Goal: Task Accomplishment & Management: Use online tool/utility

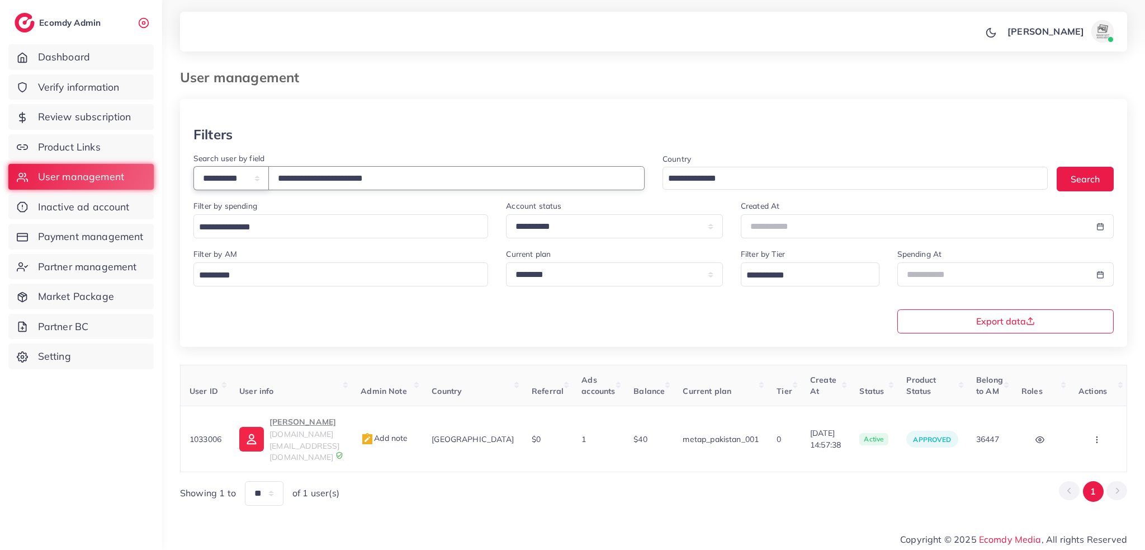
click at [240, 178] on select "**********" at bounding box center [230, 178] width 75 height 24
select select "**********"
click at [193, 166] on select "**********" at bounding box center [230, 178] width 75 height 24
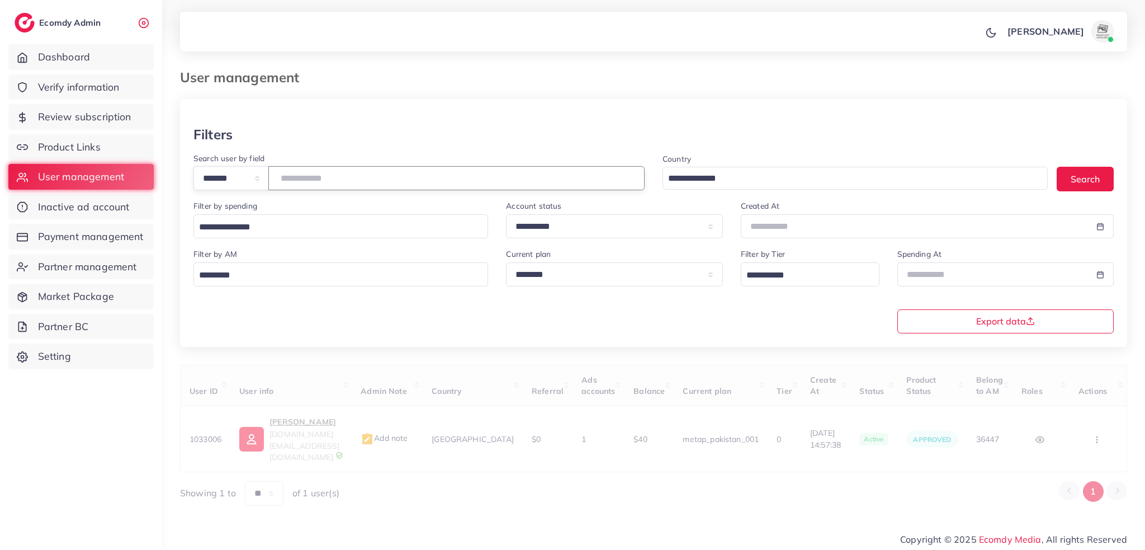
click at [313, 182] on input "**********" at bounding box center [456, 178] width 376 height 24
type input "*******"
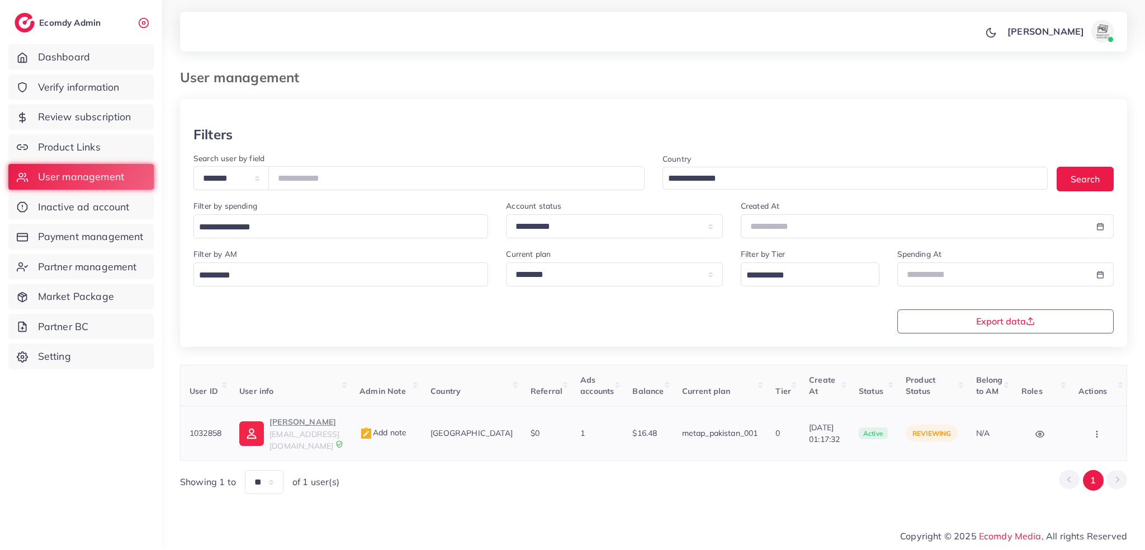
click at [301, 423] on p "[PERSON_NAME]" at bounding box center [305, 421] width 72 height 13
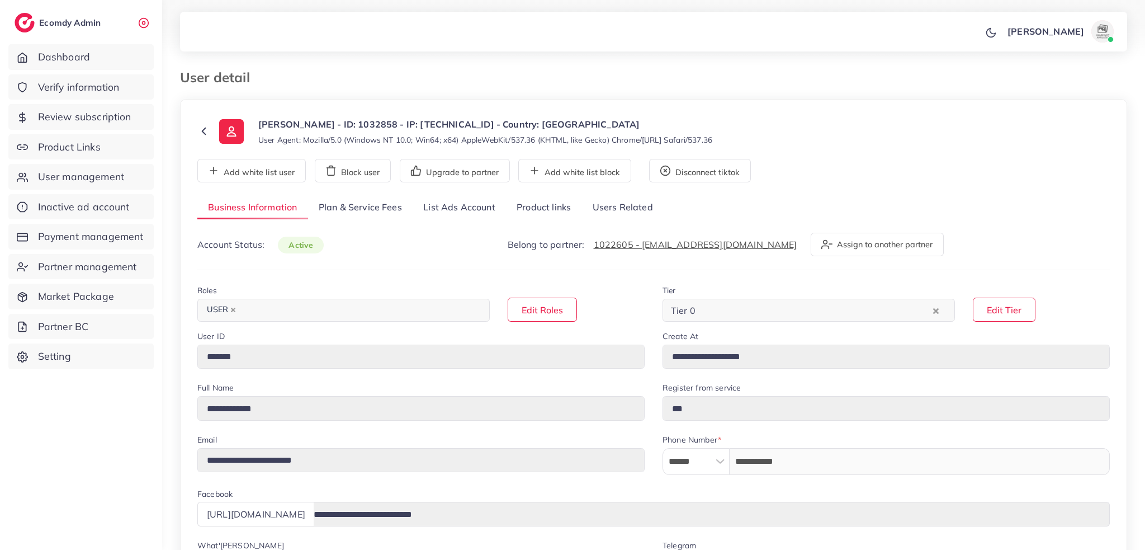
select select "********"
click at [546, 217] on link "Product links" at bounding box center [543, 208] width 75 height 24
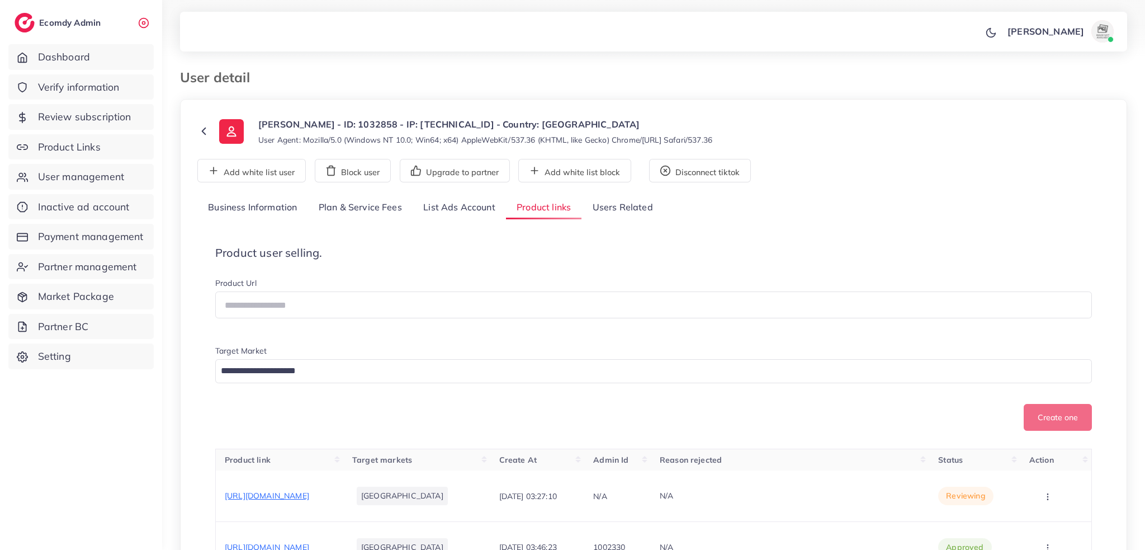
scroll to position [149, 0]
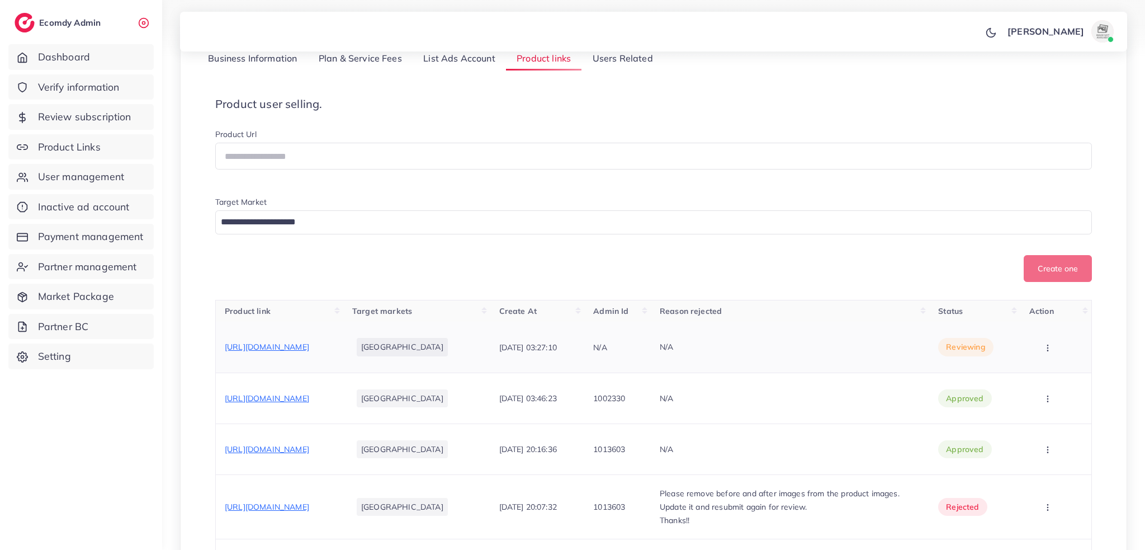
click at [309, 348] on div "https://elvashhairextension.com/products/wispy-bangs-hair-topper" at bounding box center [267, 346] width 84 height 11
click at [309, 342] on span "https://elvashhairextension.com/products/wispy-bangs-hair-topper" at bounding box center [267, 347] width 84 height 10
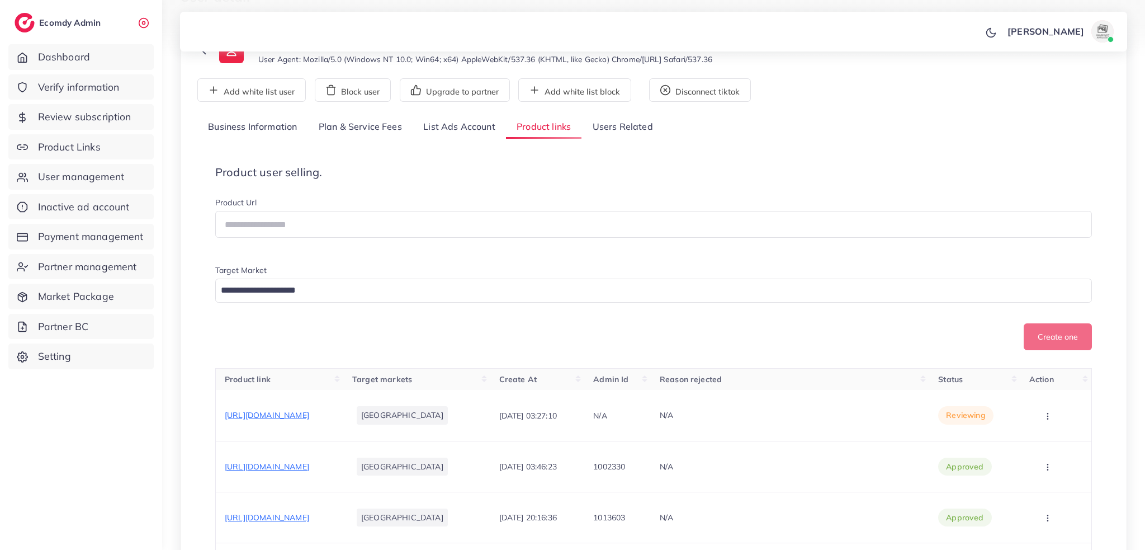
scroll to position [74, 0]
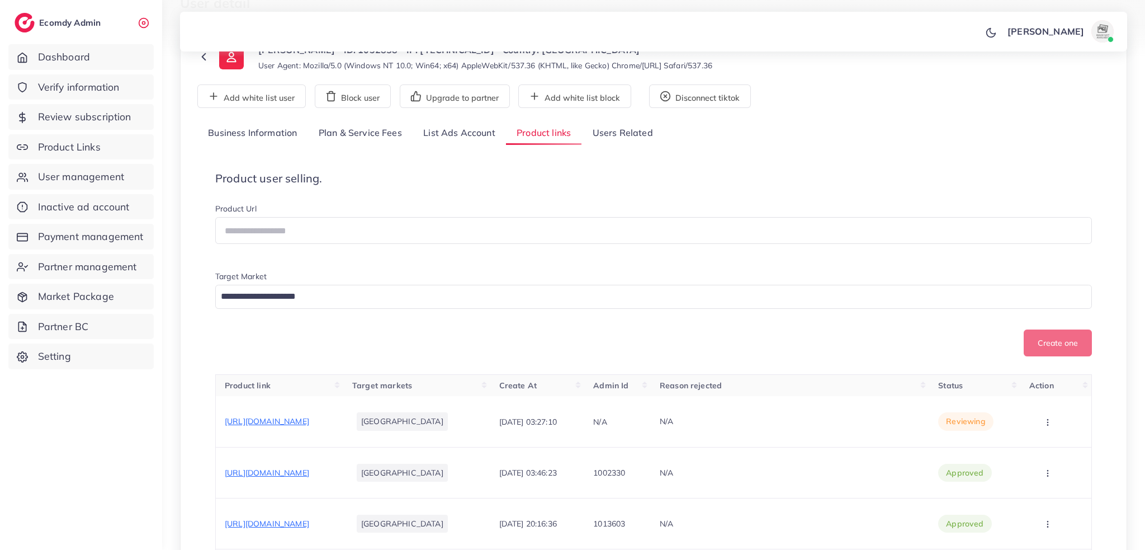
drag, startPoint x: 306, startPoint y: 432, endPoint x: 209, endPoint y: 409, distance: 99.8
click at [230, 416] on span "https://elvashhairextension.com/products/wispy-bangs-hair-topper" at bounding box center [267, 421] width 84 height 10
click at [210, 126] on link "Business Information" at bounding box center [252, 133] width 111 height 24
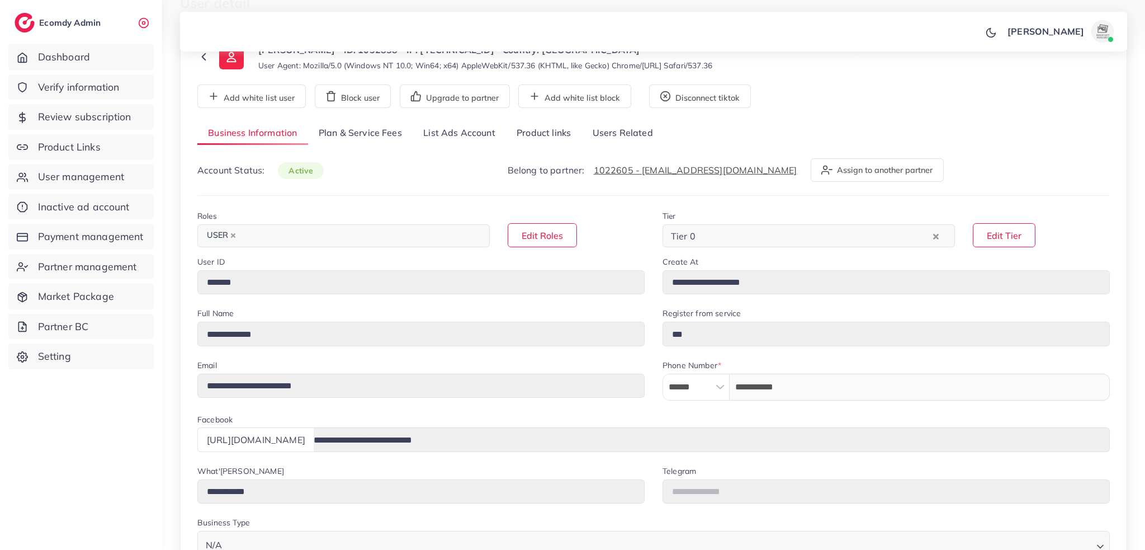
click at [541, 131] on link "Product links" at bounding box center [543, 133] width 75 height 24
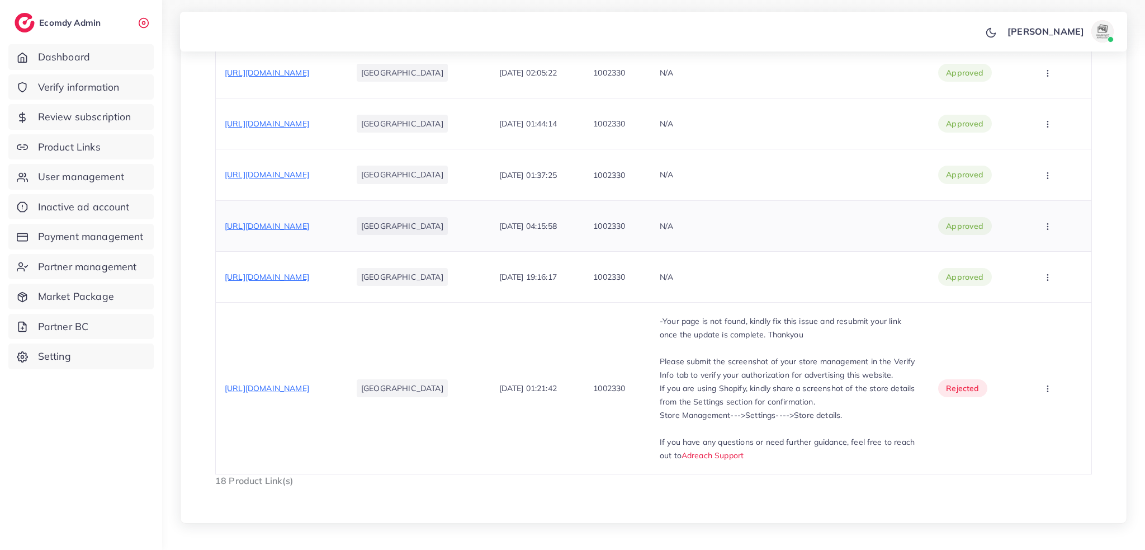
scroll to position [1118, 0]
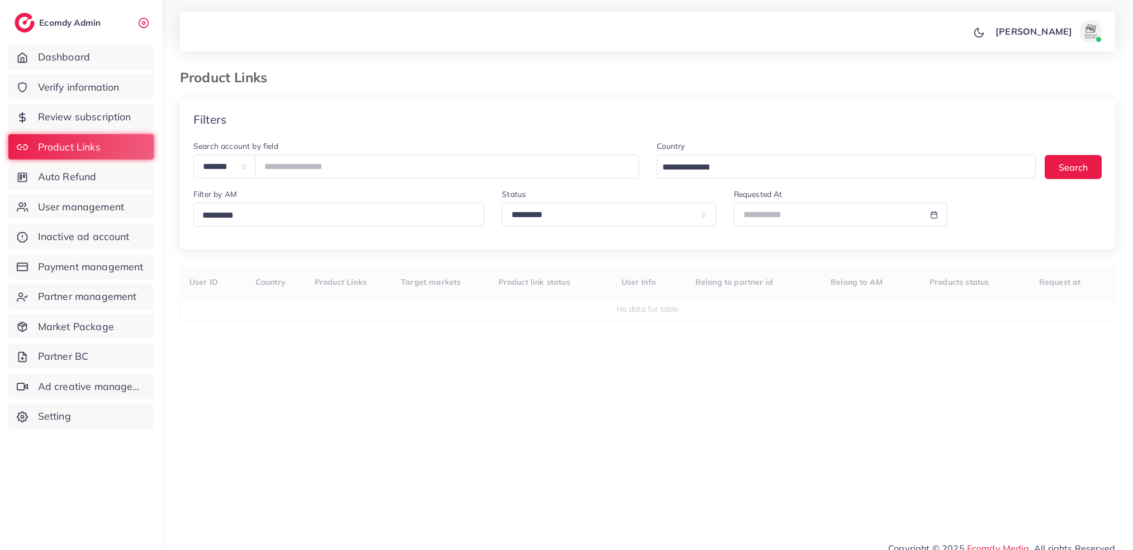
select select "*********"
select select
select select "*********"
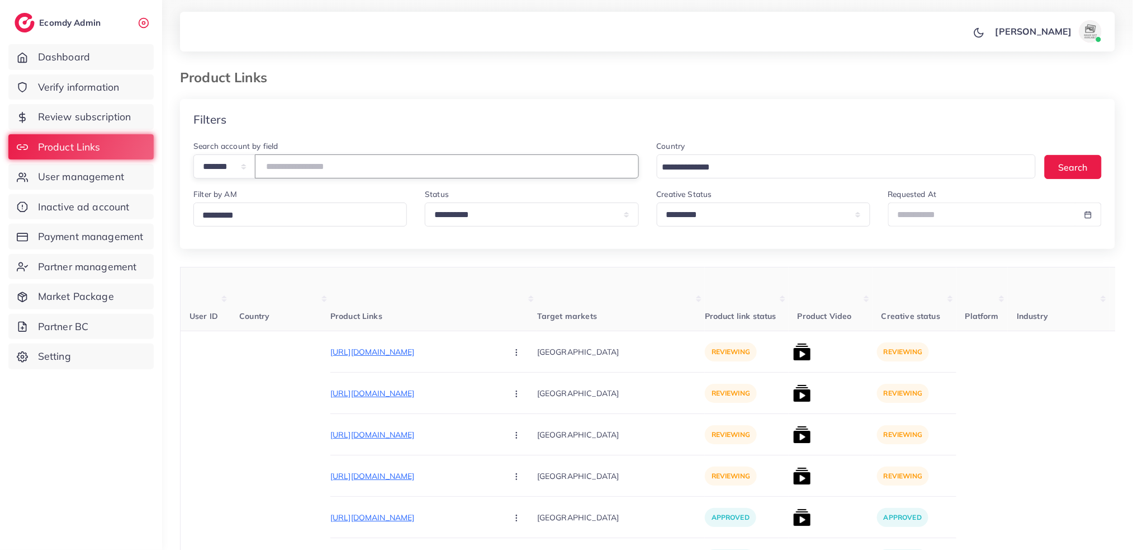
drag, startPoint x: 353, startPoint y: 169, endPoint x: 343, endPoint y: 171, distance: 10.2
click at [353, 169] on input "number" at bounding box center [447, 166] width 384 height 24
type input "*******"
drag, startPoint x: 501, startPoint y: 417, endPoint x: 501, endPoint y: 410, distance: 6.7
drag, startPoint x: 501, startPoint y: 410, endPoint x: 765, endPoint y: 396, distance: 264.2
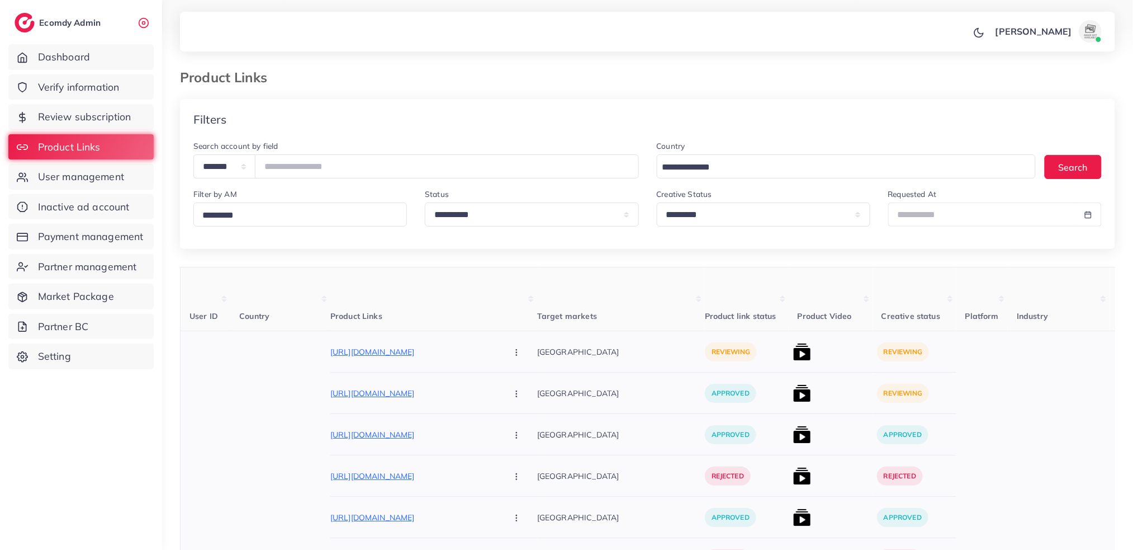
click at [789, 396] on div at bounding box center [831, 392] width 84 height 41
click at [793, 394] on img at bounding box center [802, 393] width 18 height 18
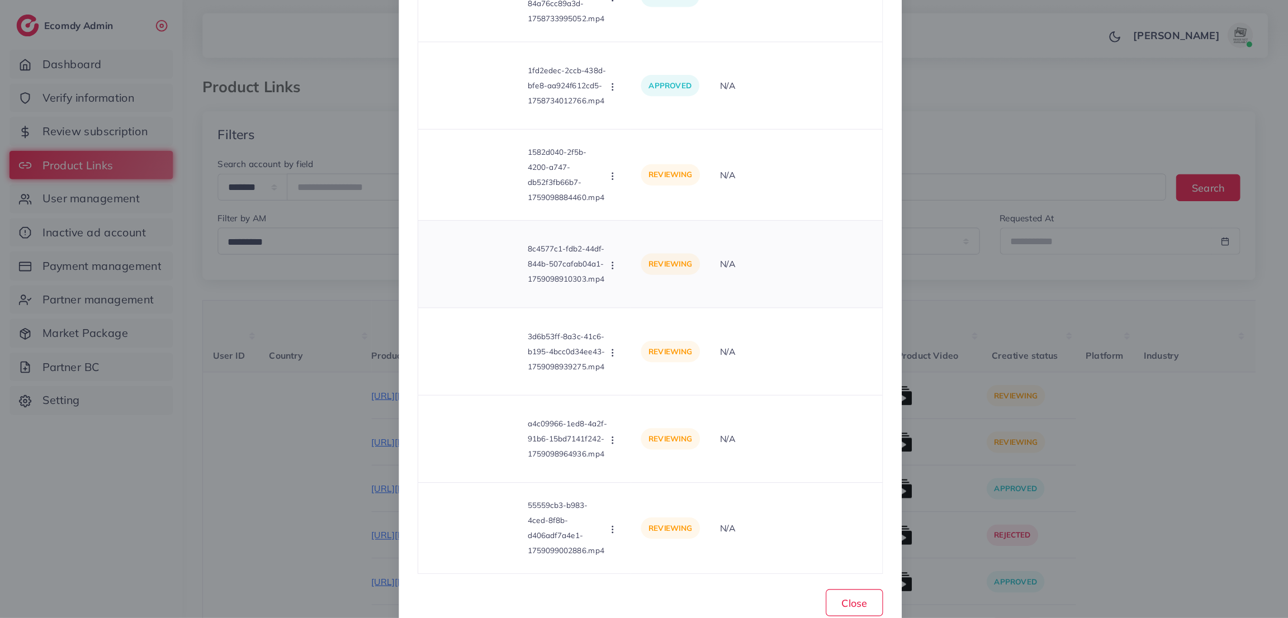
scroll to position [1557, 0]
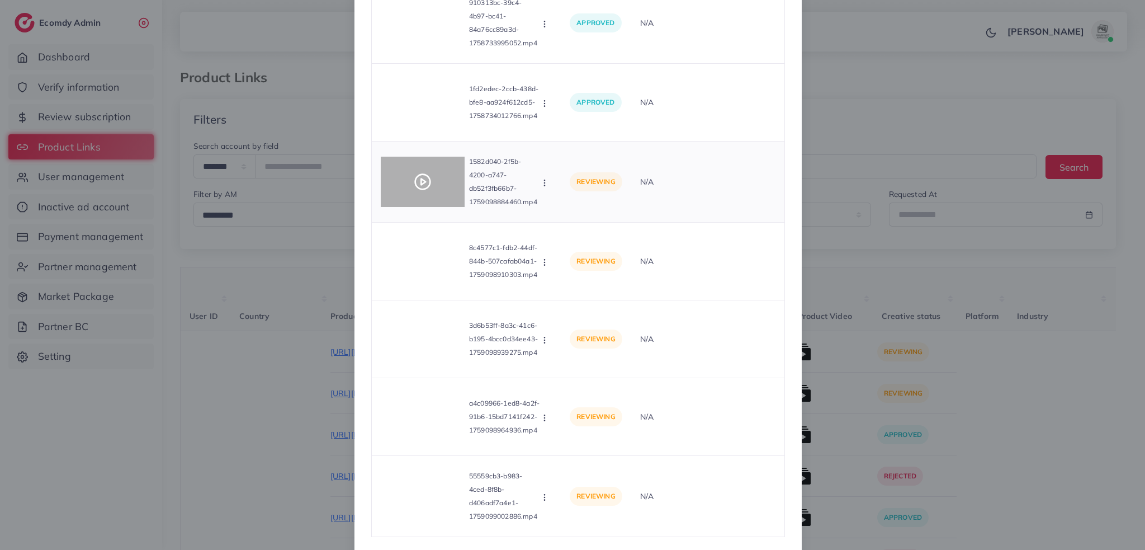
click at [421, 185] on polygon at bounding box center [423, 182] width 4 height 6
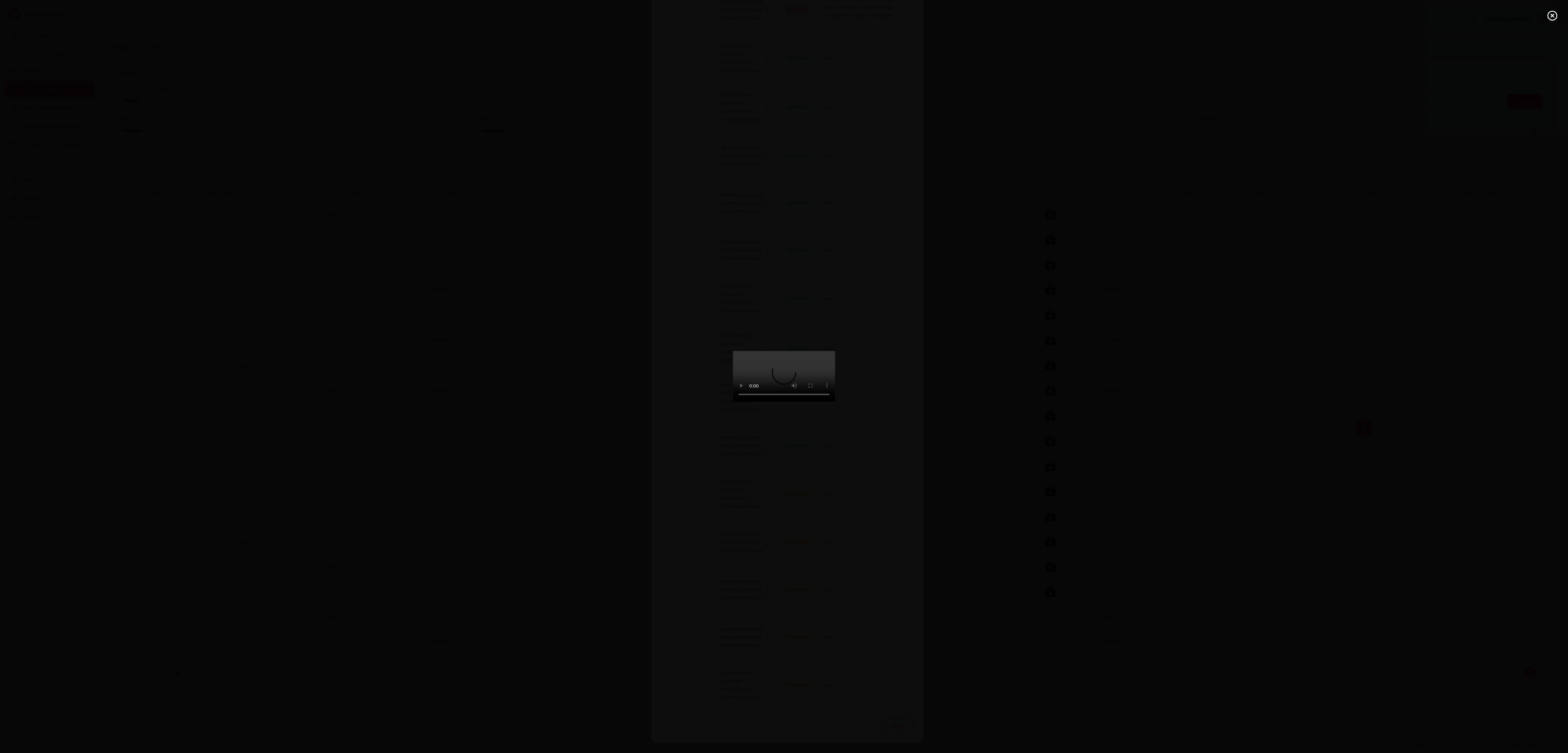
scroll to position [890, 0]
click at [1035, 22] on icon at bounding box center [1545, 24] width 16 height 16
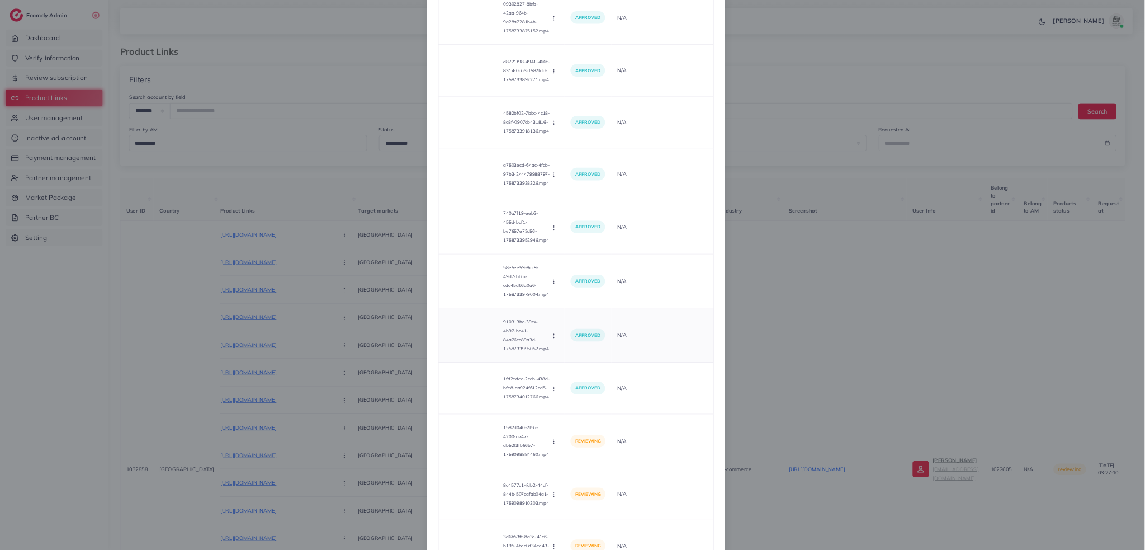
scroll to position [1199, 0]
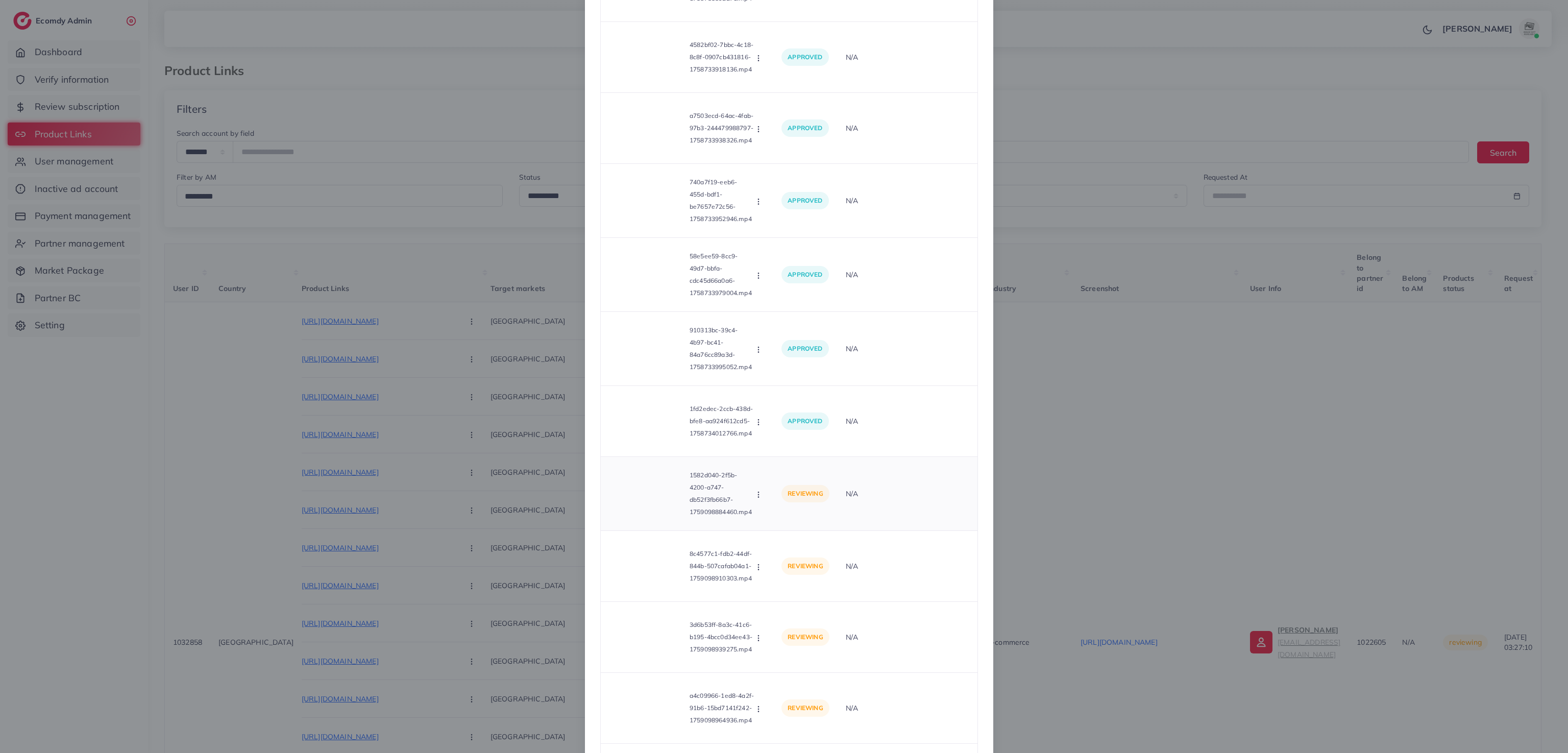
click at [754, 498] on icon "button" at bounding box center [758, 494] width 8 height 8
click at [768, 501] on link "Reject" at bounding box center [795, 541] width 80 height 23
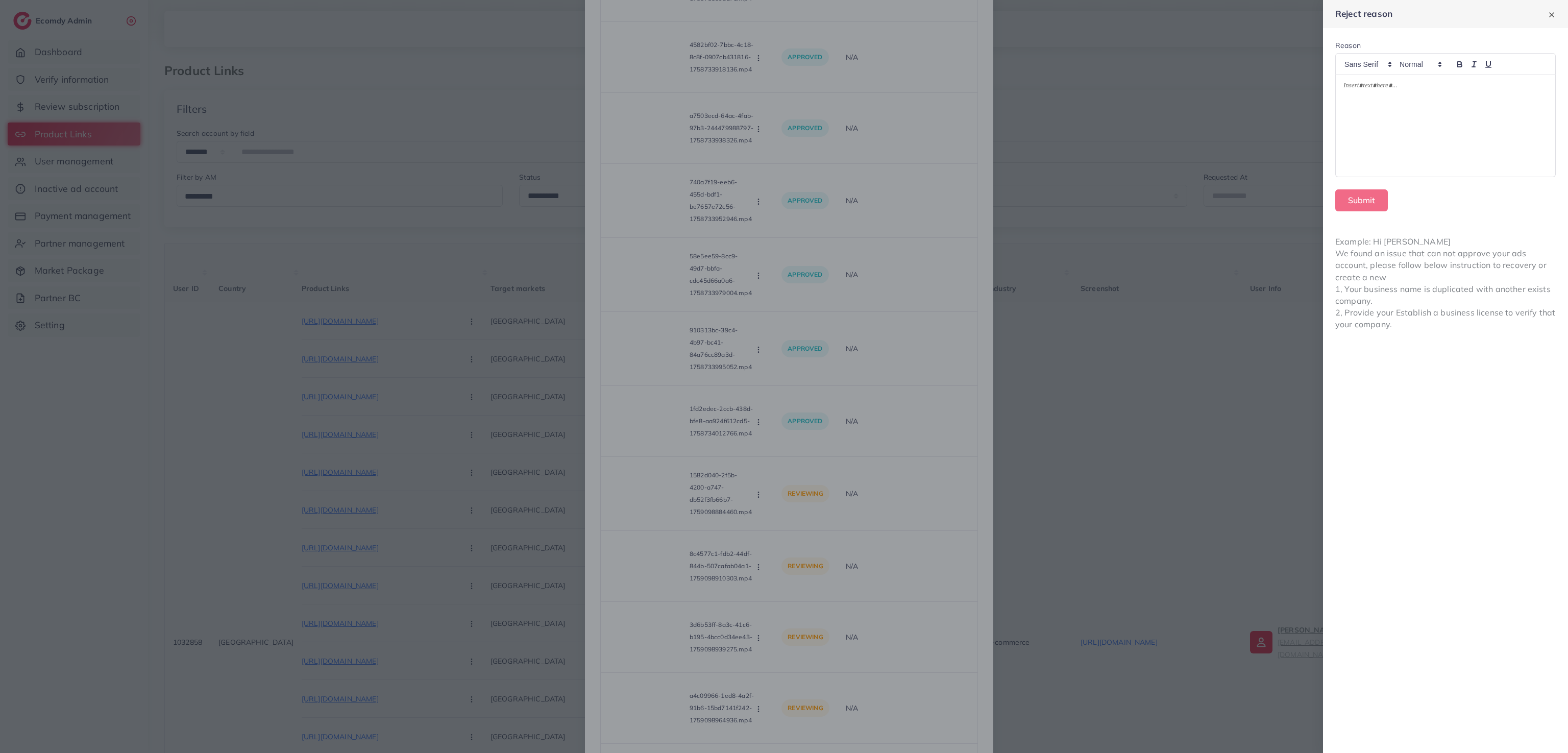
click at [1035, 110] on div at bounding box center [1446, 125] width 219 height 101
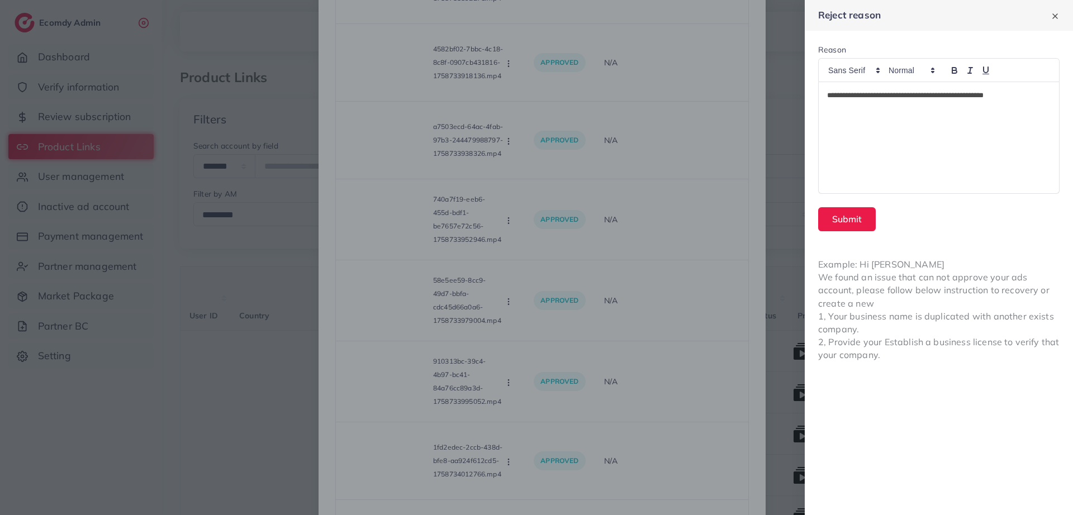
click at [982, 96] on p "**********" at bounding box center [939, 95] width 224 height 13
click at [861, 220] on button "Submit" at bounding box center [847, 219] width 58 height 24
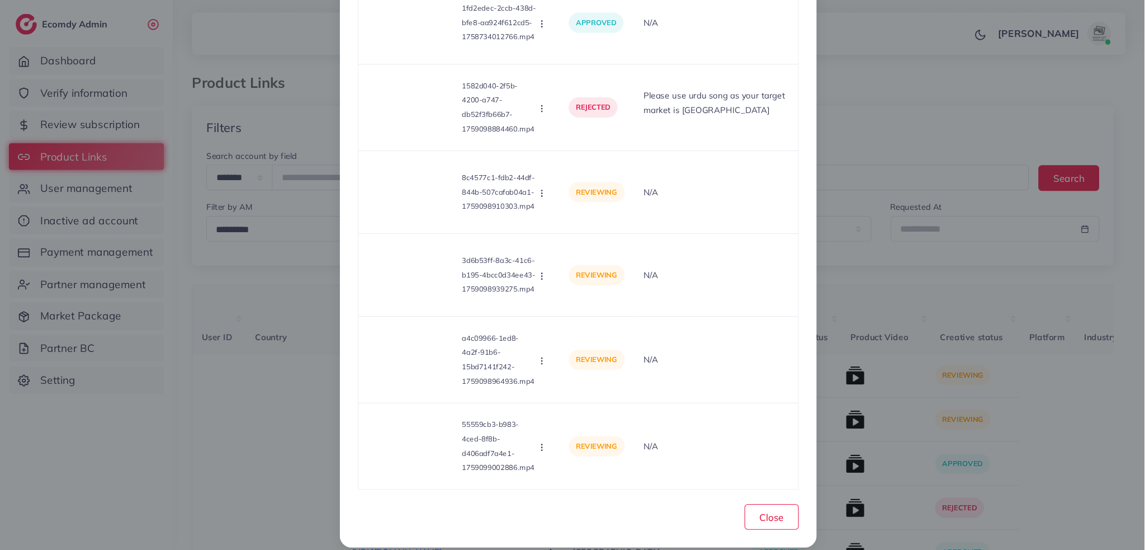
scroll to position [1665, 0]
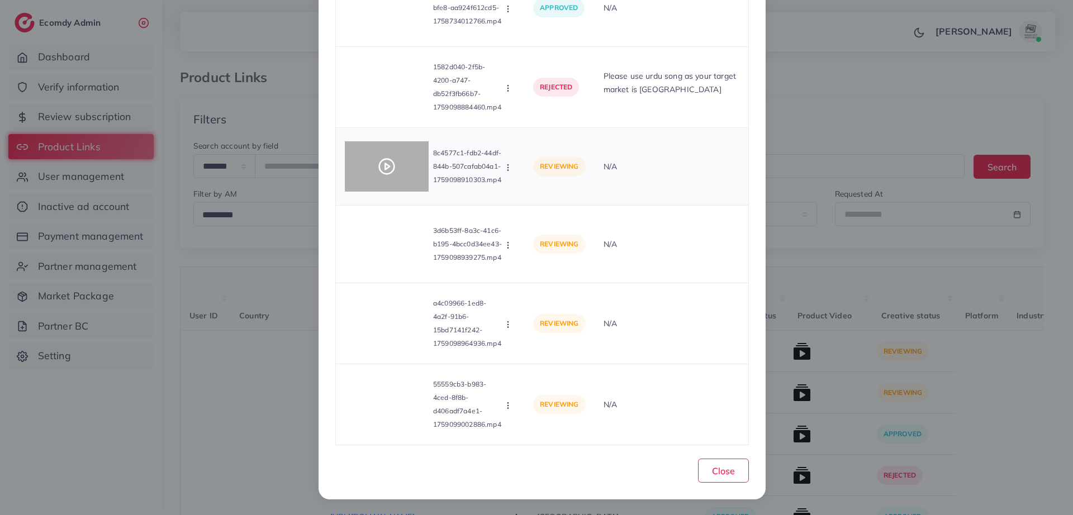
click at [385, 156] on div at bounding box center [387, 166] width 84 height 50
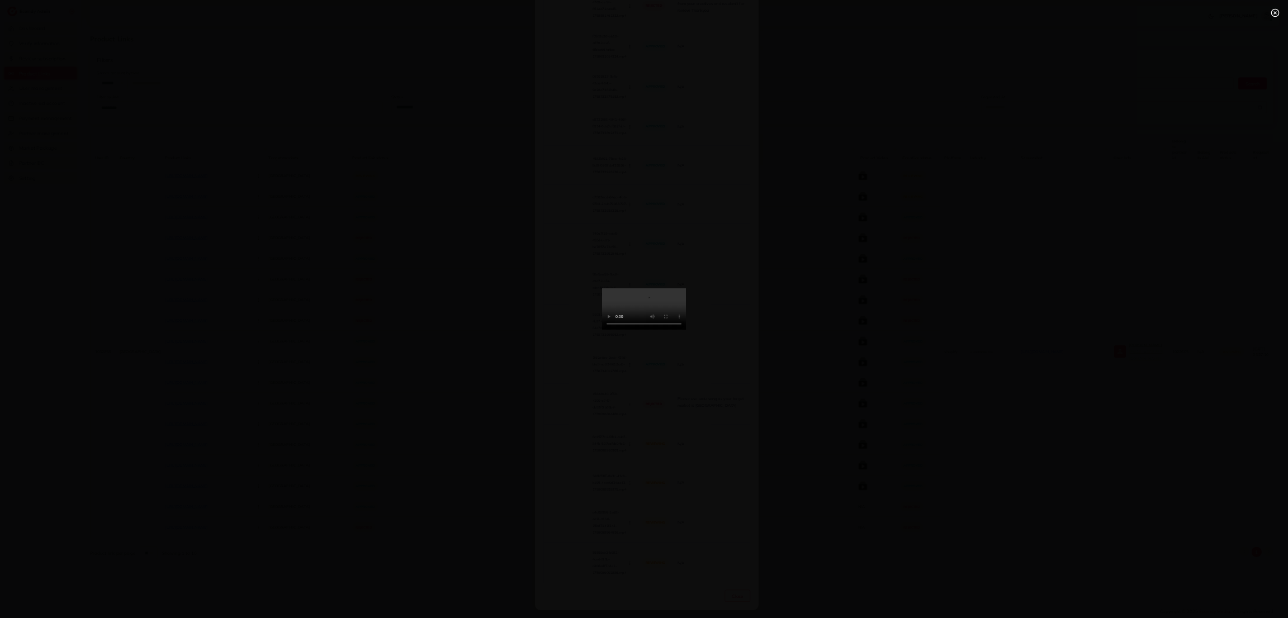
scroll to position [975, 0]
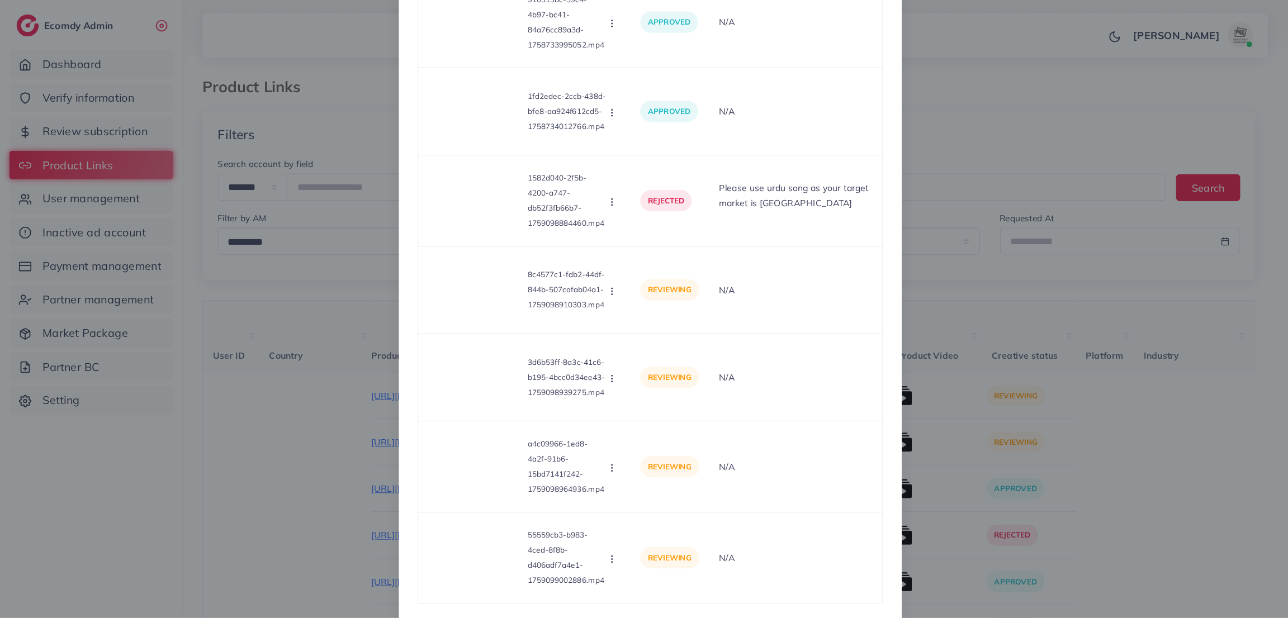
scroll to position [1632, 0]
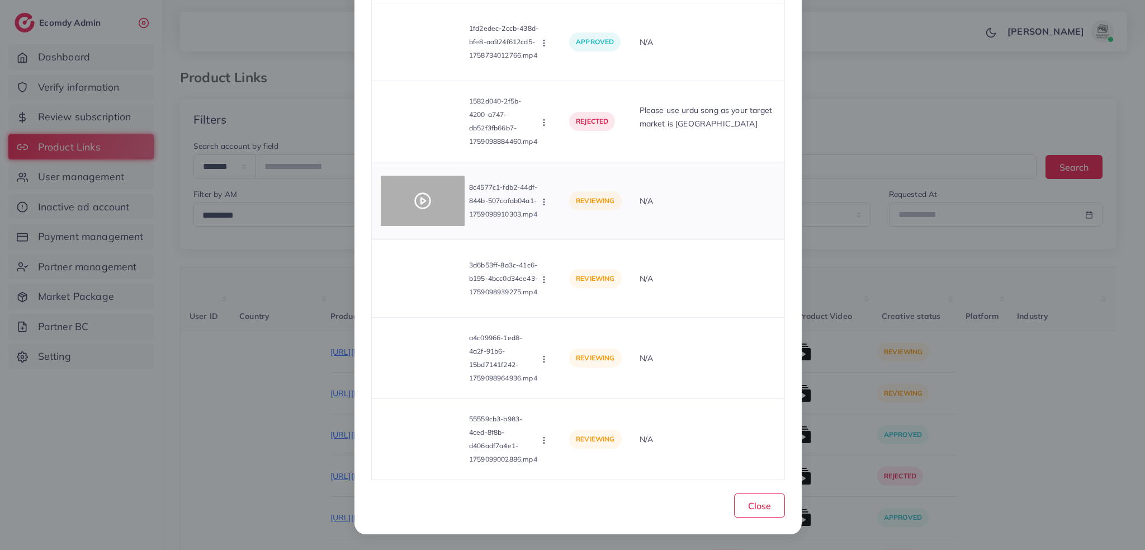
click at [421, 198] on polygon at bounding box center [423, 201] width 4 height 6
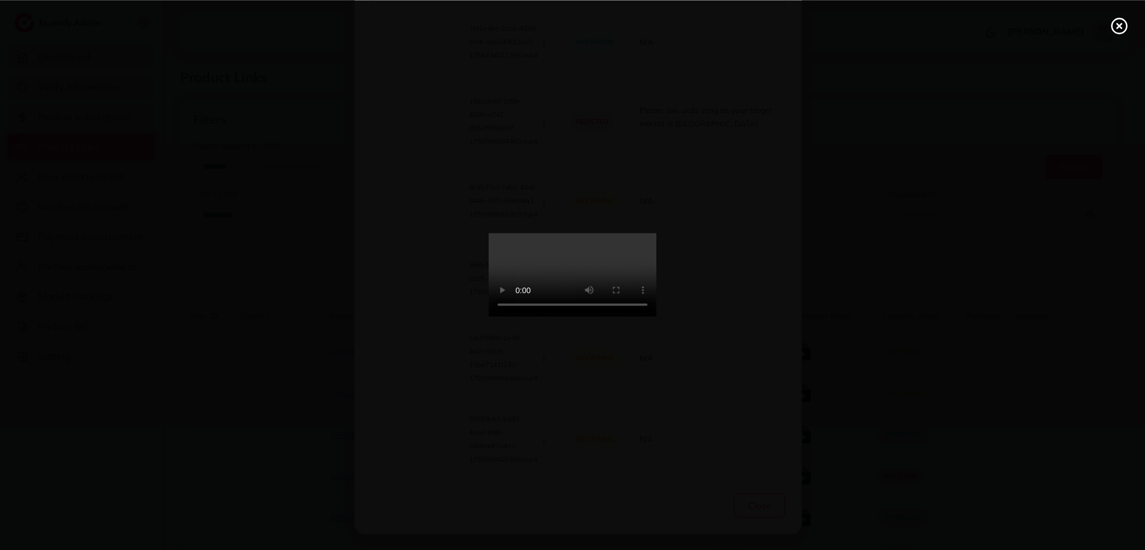
click at [1112, 26] on circle at bounding box center [1119, 25] width 15 height 15
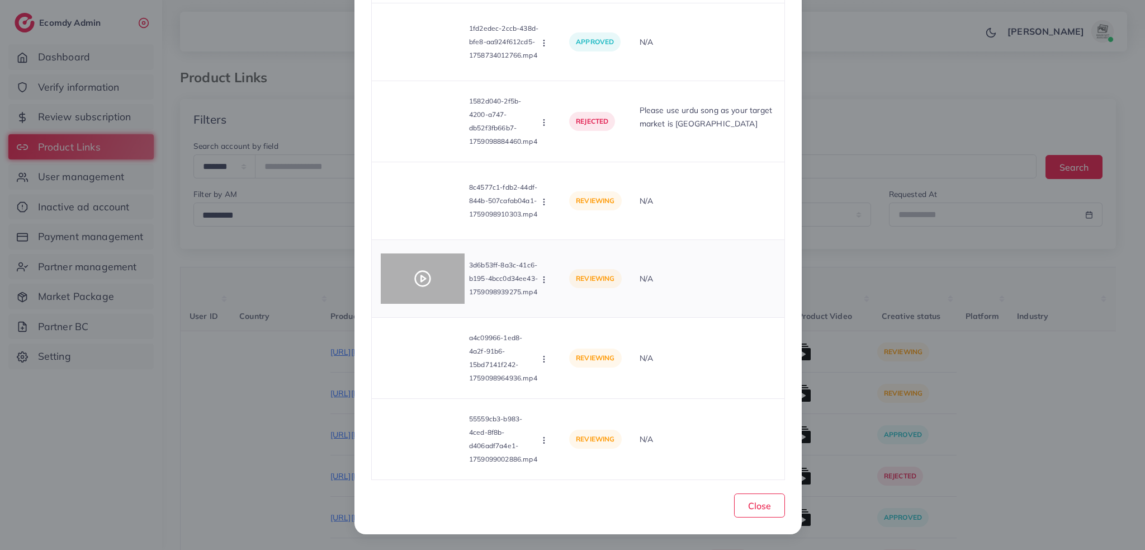
click at [422, 257] on div at bounding box center [423, 278] width 84 height 50
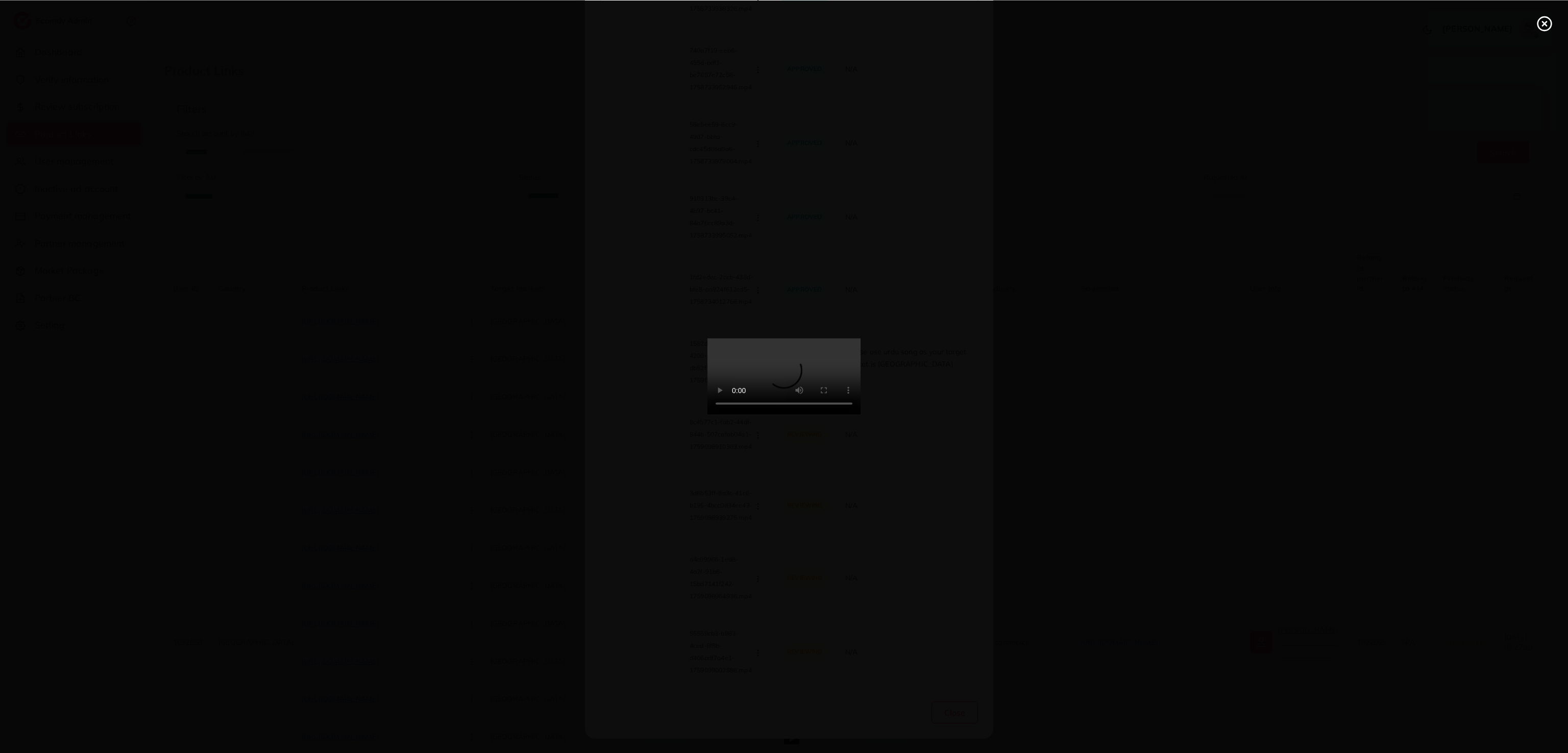
scroll to position [890, 0]
drag, startPoint x: 1090, startPoint y: 823, endPoint x: 872, endPoint y: 660, distance: 272.2
click at [872, 501] on div at bounding box center [1176, 564] width 2352 height 1129
click at [1035, 361] on div at bounding box center [1176, 564] width 2352 height 1129
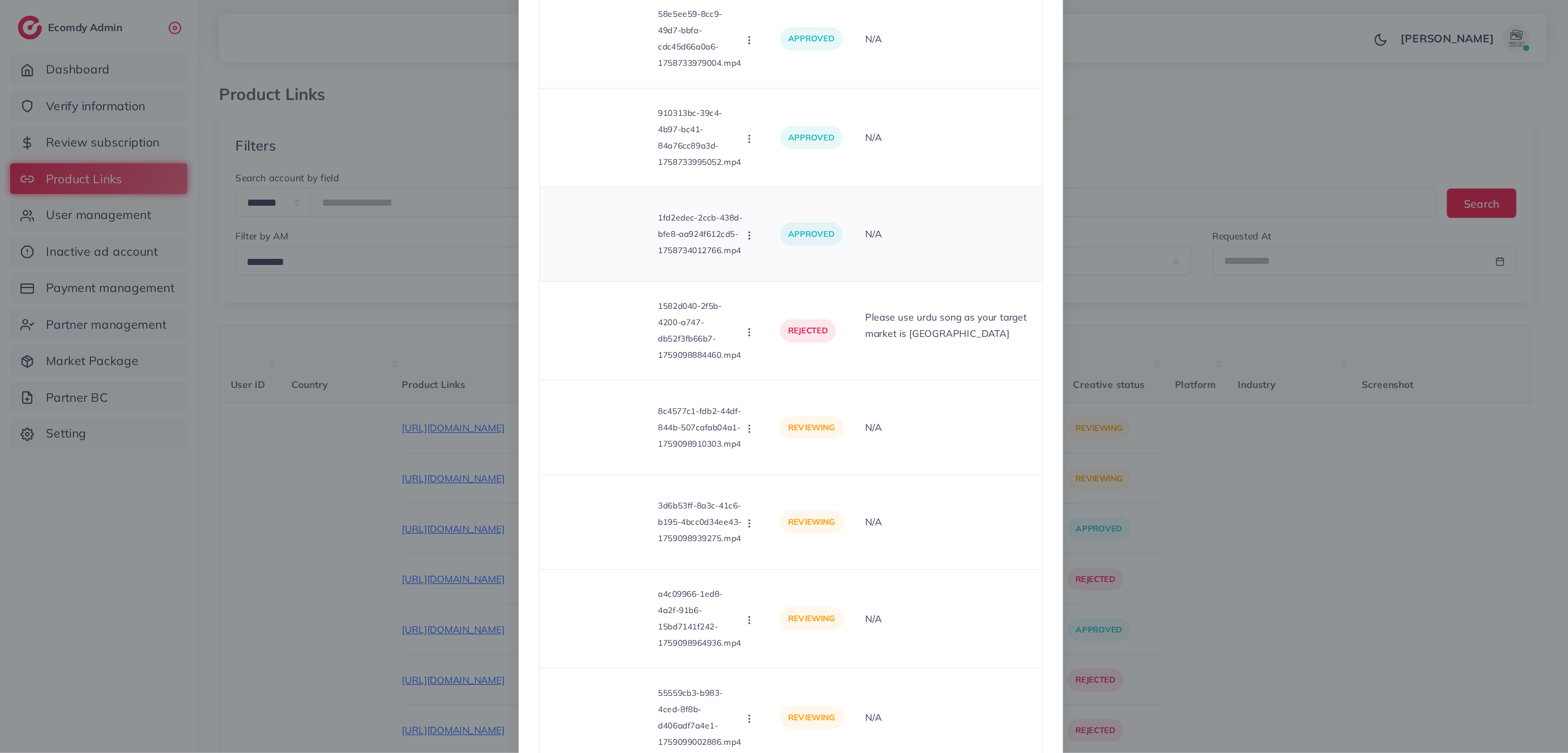
scroll to position [1431, 0]
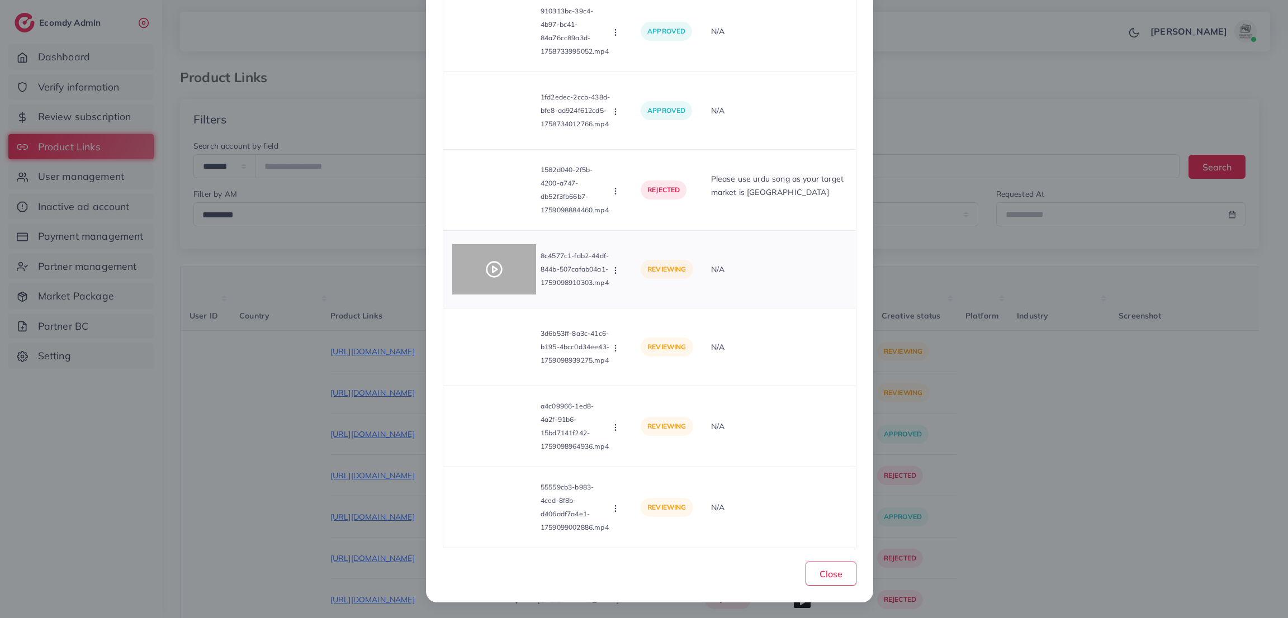
click at [493, 270] on polygon at bounding box center [495, 270] width 4 height 6
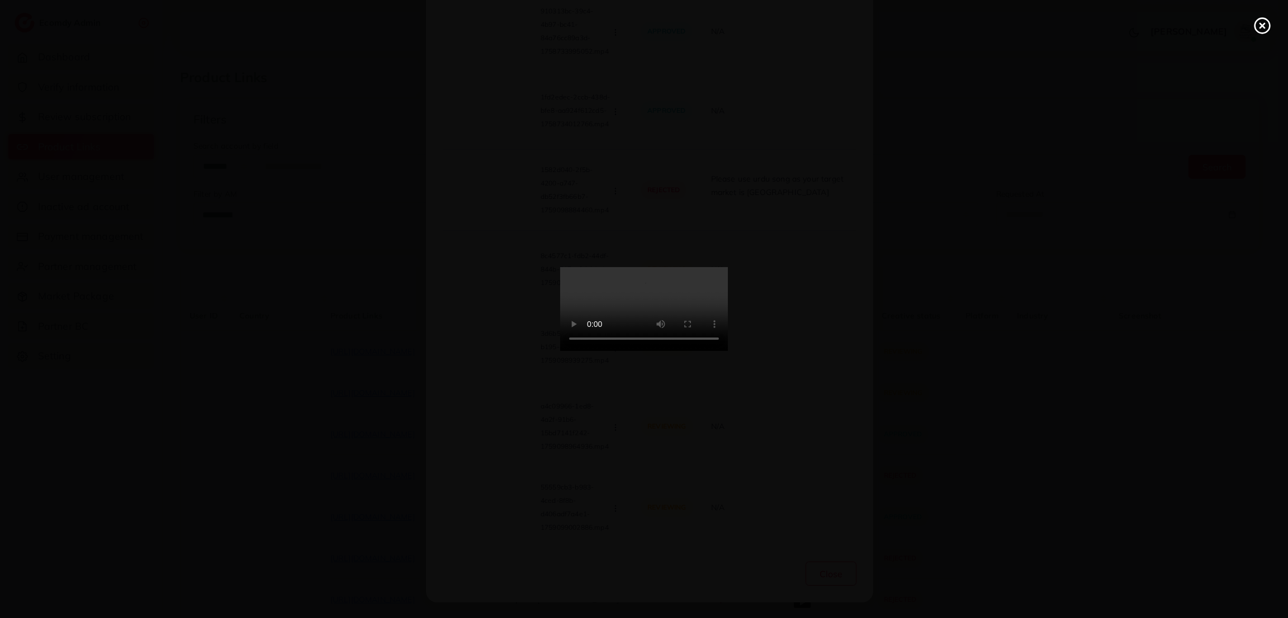
scroll to position [1369, 0]
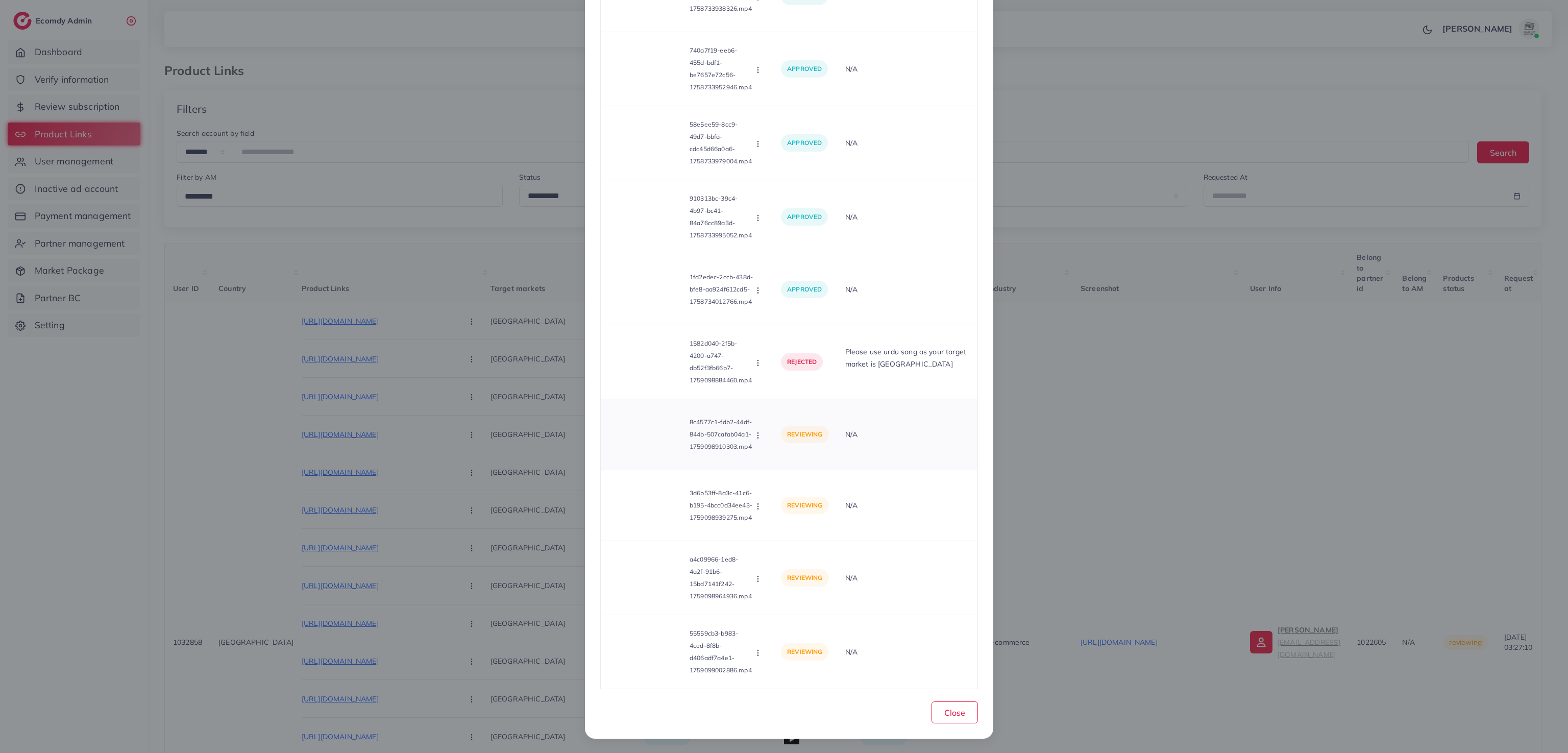
click at [754, 435] on icon "button" at bounding box center [758, 434] width 8 height 8
click at [777, 476] on span "Reject" at bounding box center [788, 481] width 25 height 10
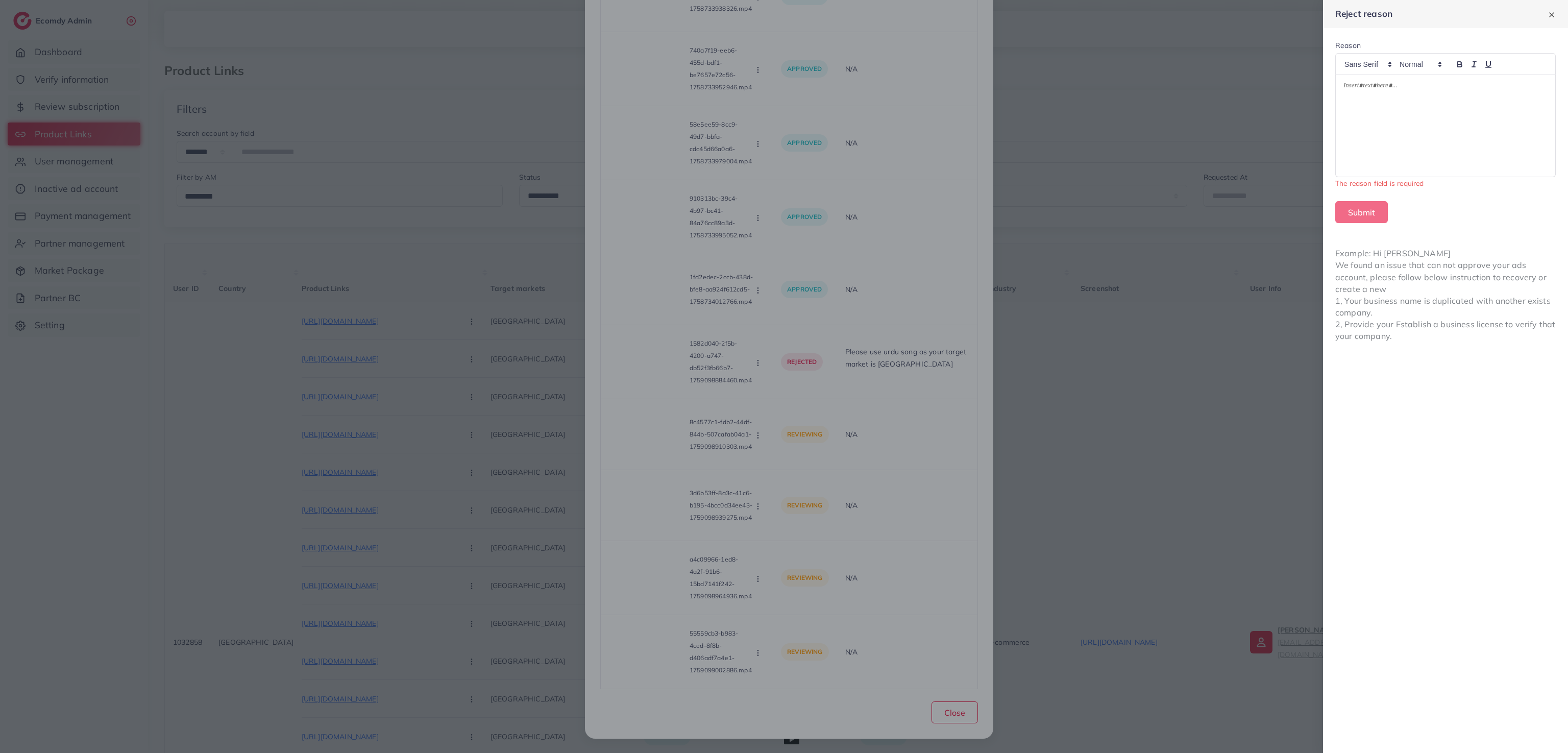
click at [1035, 141] on div at bounding box center [1446, 125] width 219 height 101
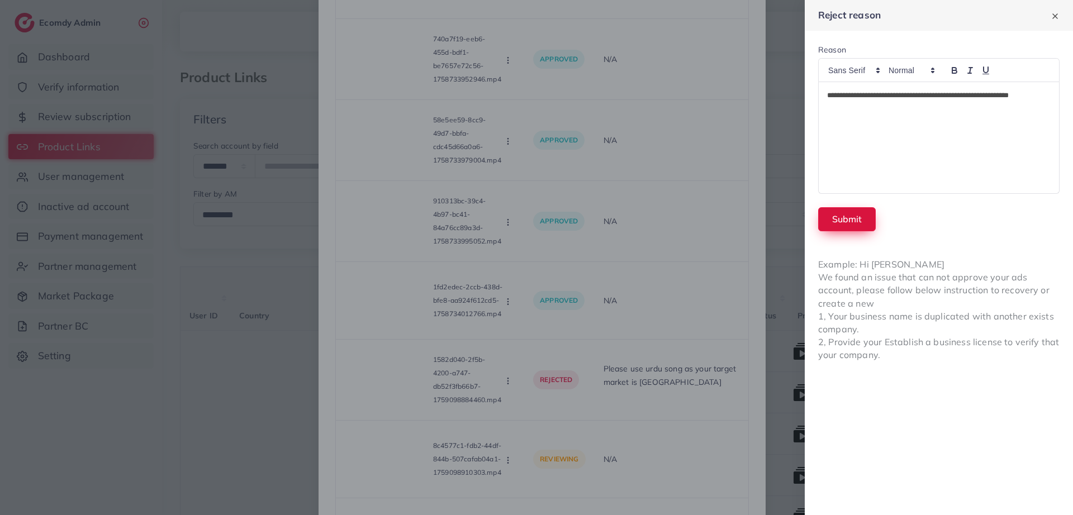
click at [849, 213] on button "Submit" at bounding box center [847, 219] width 58 height 24
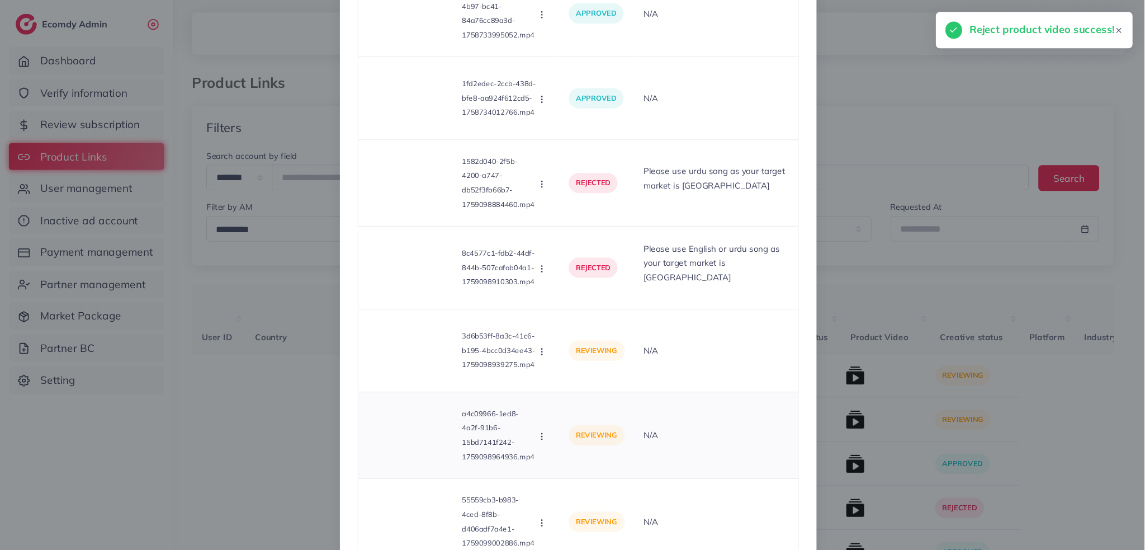
scroll to position [1579, 0]
click at [387, 334] on icon at bounding box center [387, 328] width 18 height 18
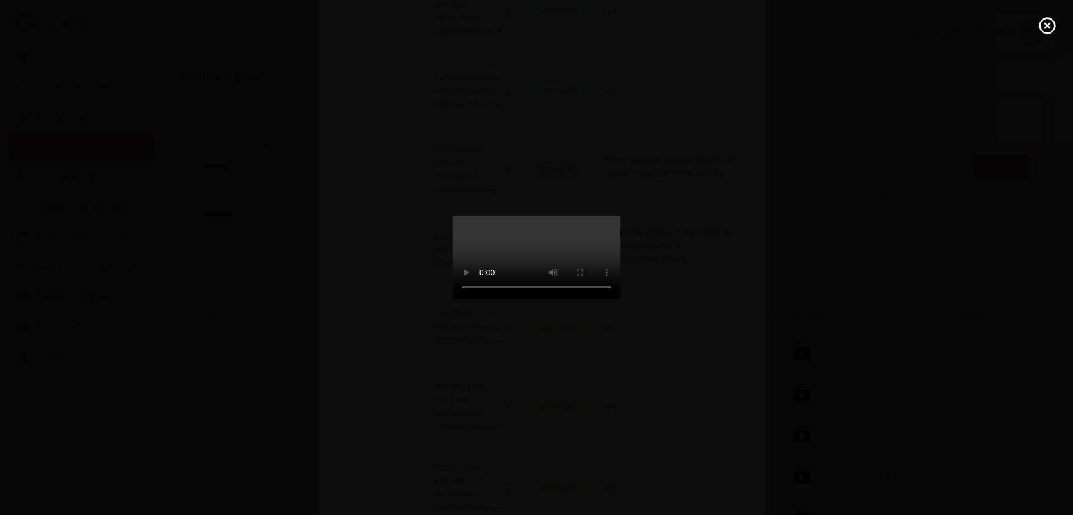
click at [1041, 29] on circle at bounding box center [1047, 25] width 15 height 15
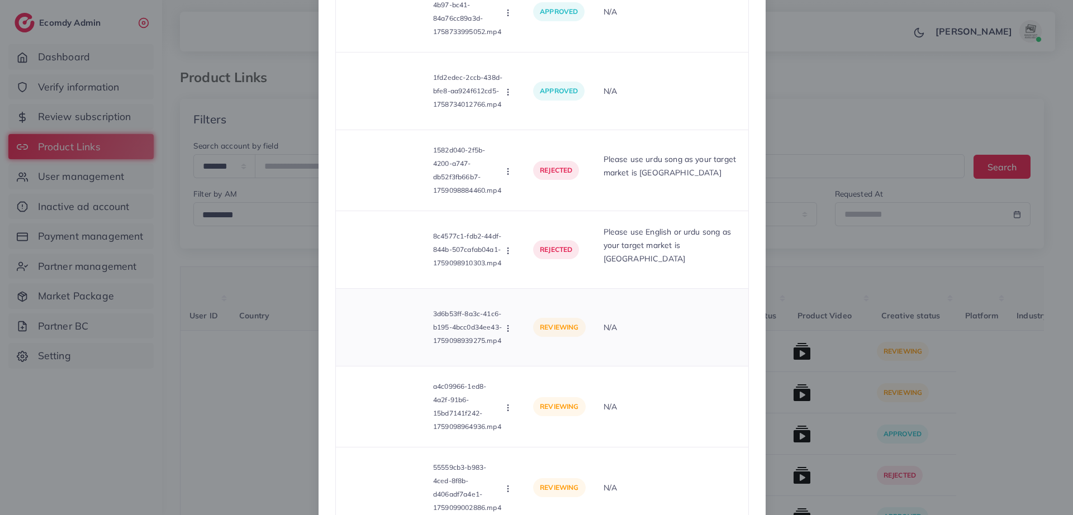
click at [506, 333] on icon "button" at bounding box center [508, 328] width 9 height 9
click at [518, 360] on icon at bounding box center [519, 356] width 8 height 8
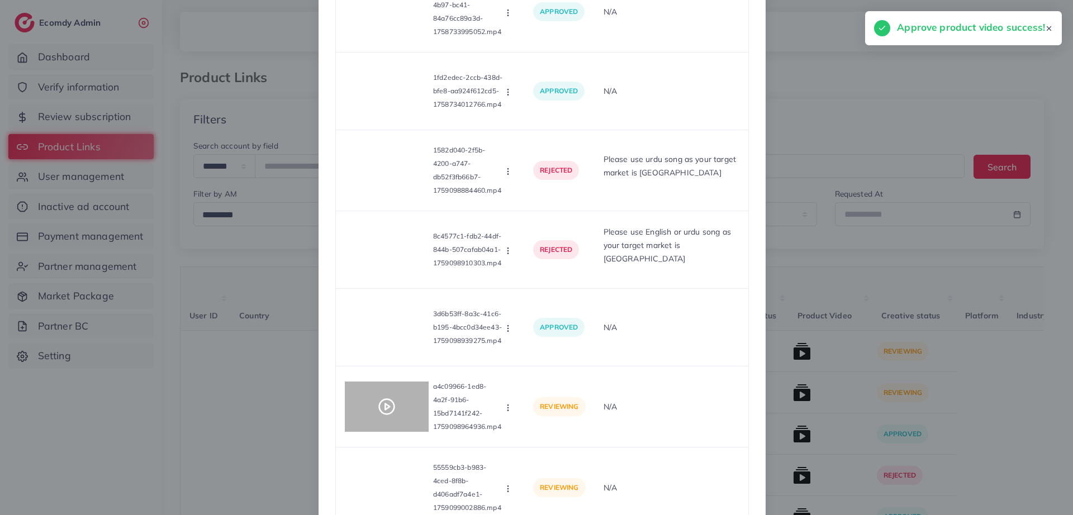
click at [385, 410] on polygon at bounding box center [387, 407] width 4 height 6
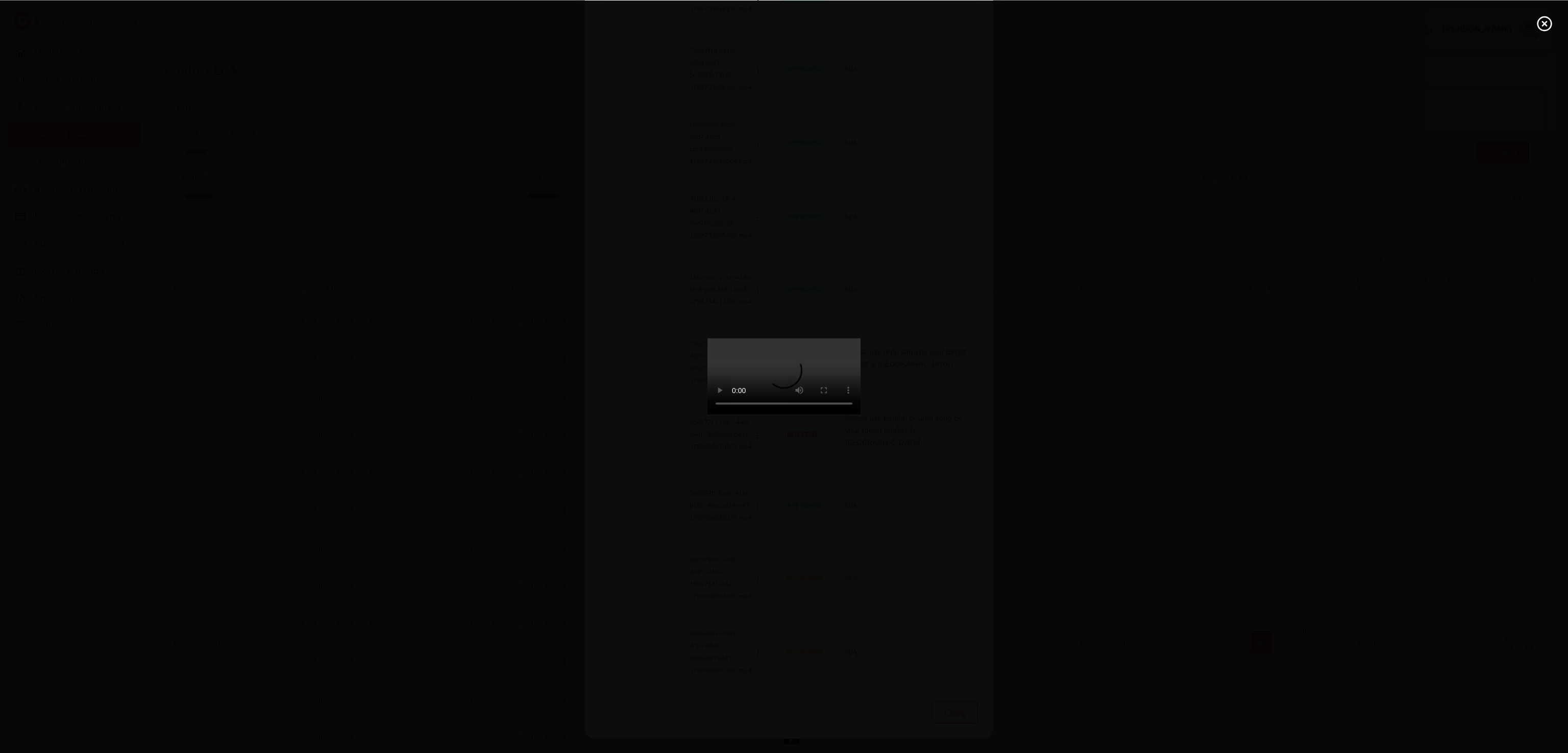
scroll to position [1250, 0]
drag, startPoint x: 510, startPoint y: 564, endPoint x: 1054, endPoint y: 371, distance: 577.2
click at [1035, 372] on div at bounding box center [784, 376] width 1568 height 753
drag, startPoint x: 1549, startPoint y: 22, endPoint x: 1545, endPoint y: 29, distance: 8.1
click at [1035, 22] on icon at bounding box center [1545, 24] width 16 height 16
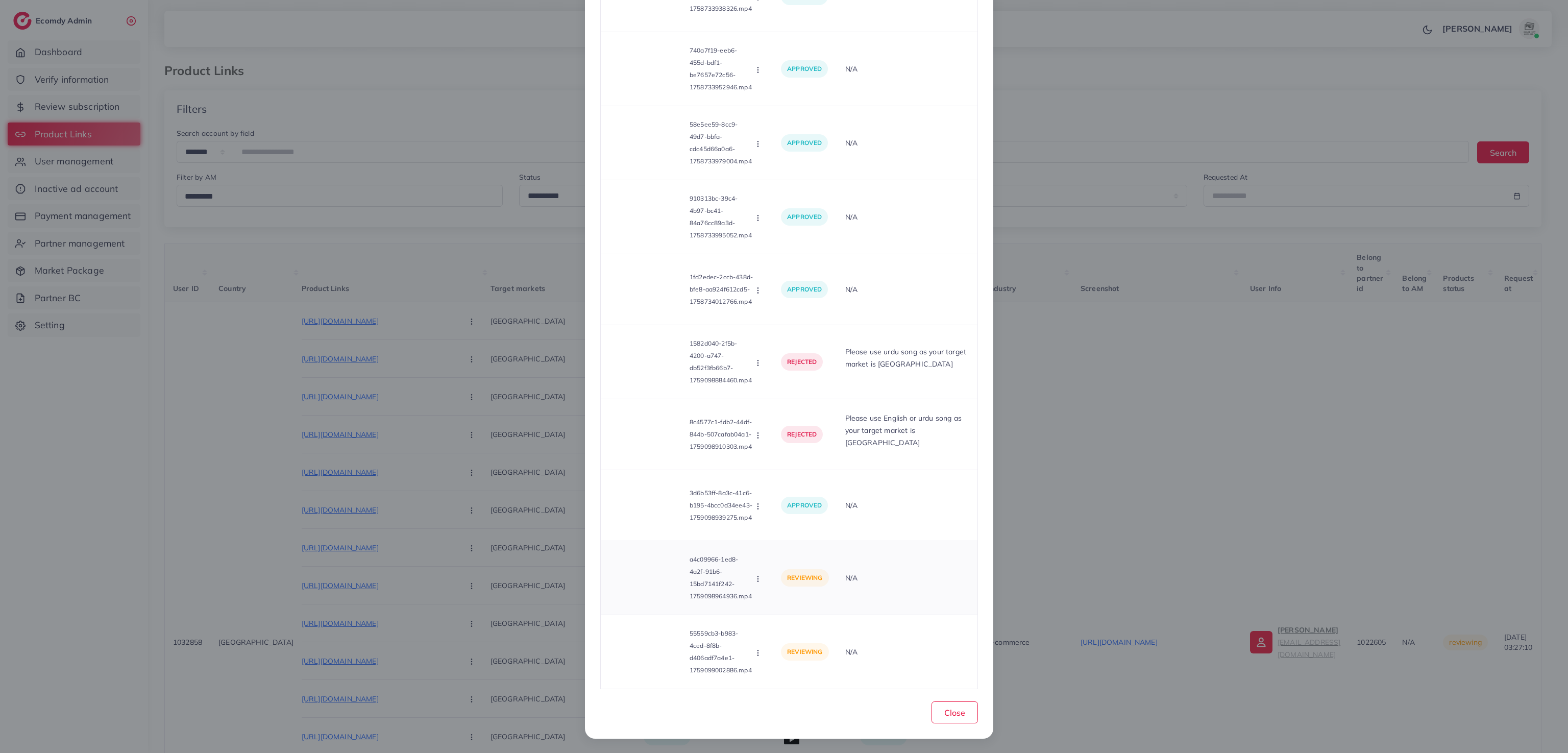
click at [755, 501] on icon "button" at bounding box center [758, 578] width 8 height 8
click at [768, 501] on link "Approve" at bounding box center [795, 602] width 80 height 23
click at [639, 501] on icon at bounding box center [647, 652] width 16 height 16
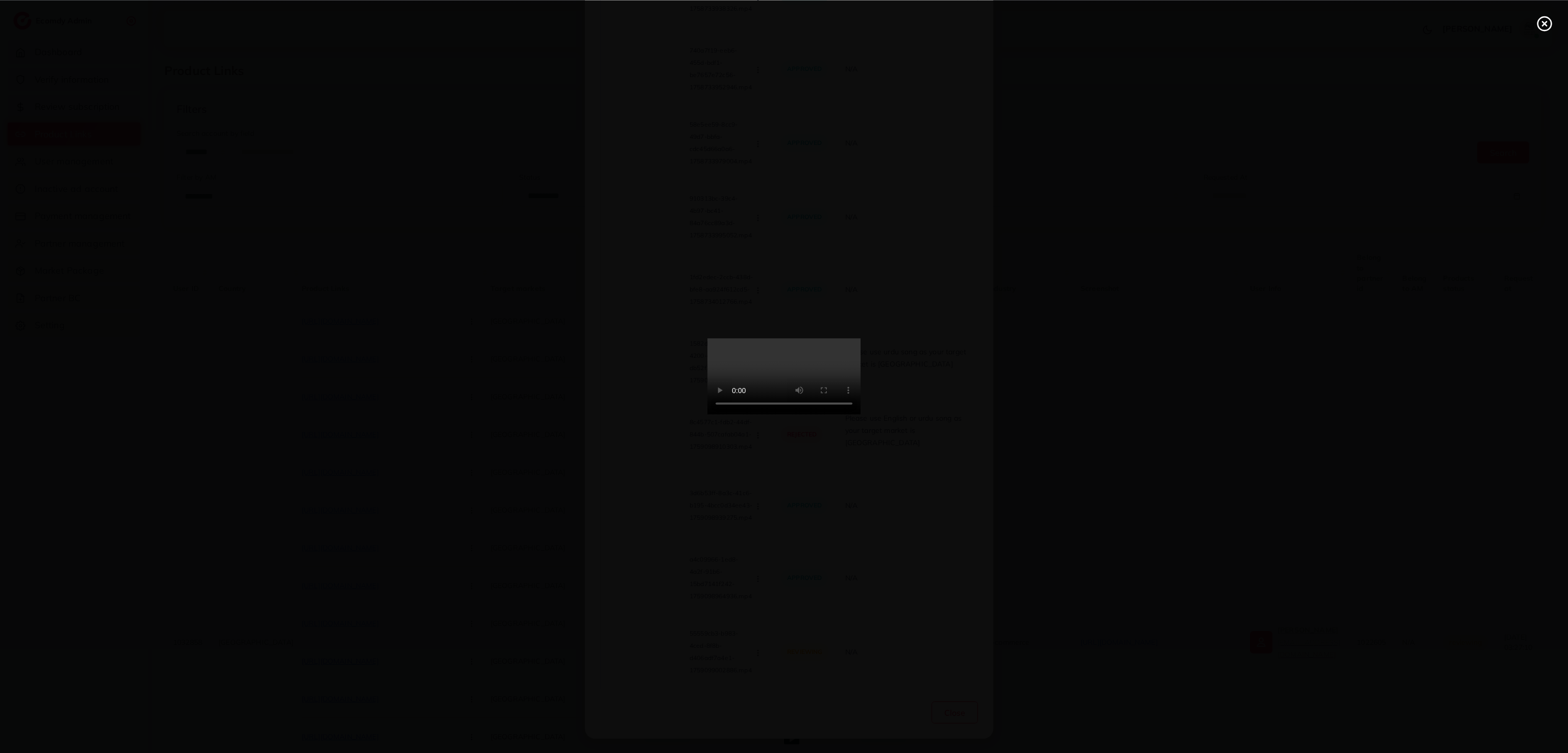
click at [1035, 19] on icon at bounding box center [1545, 24] width 16 height 16
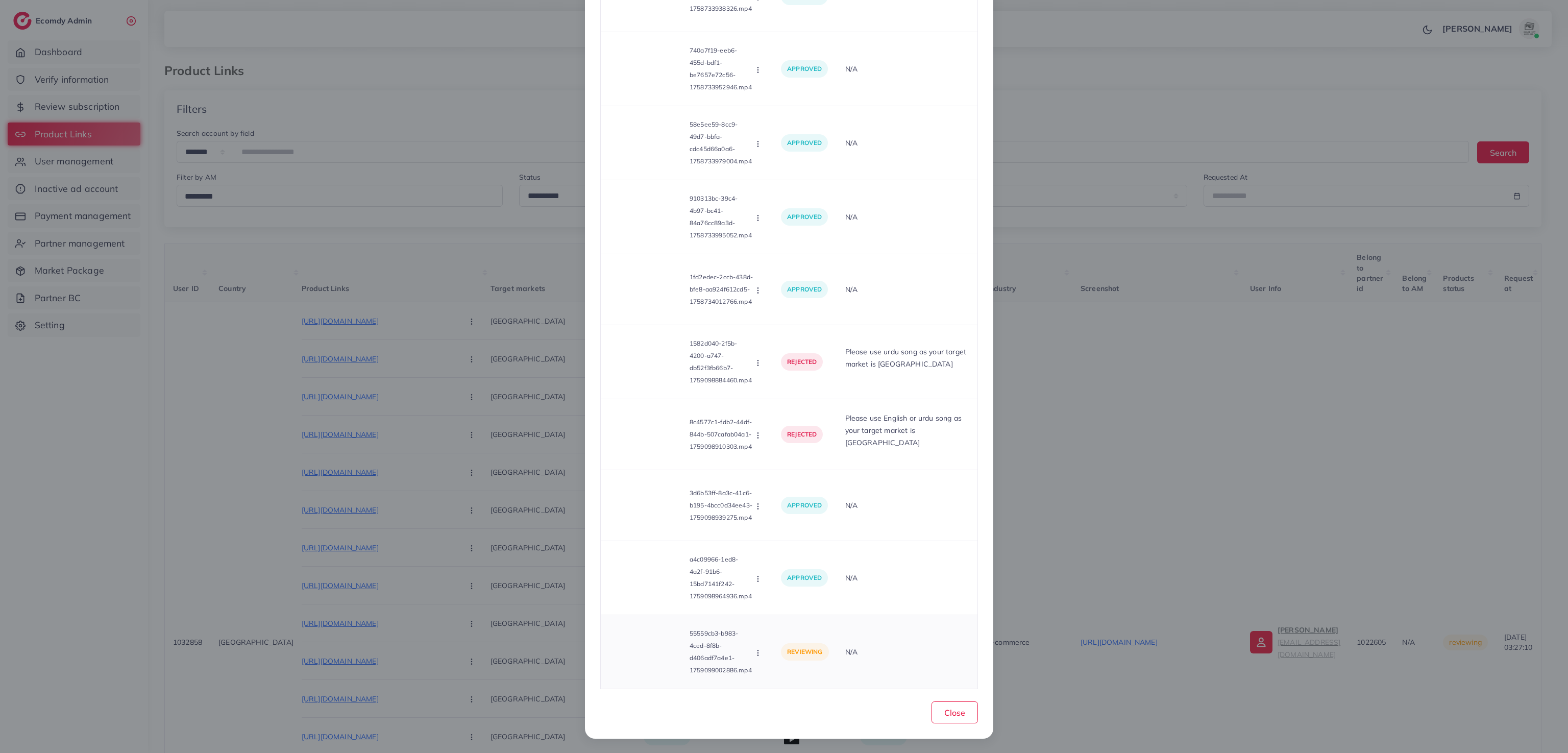
click at [754, 501] on icon "button" at bounding box center [758, 653] width 8 height 8
click at [765, 501] on icon at bounding box center [768, 605] width 7 height 7
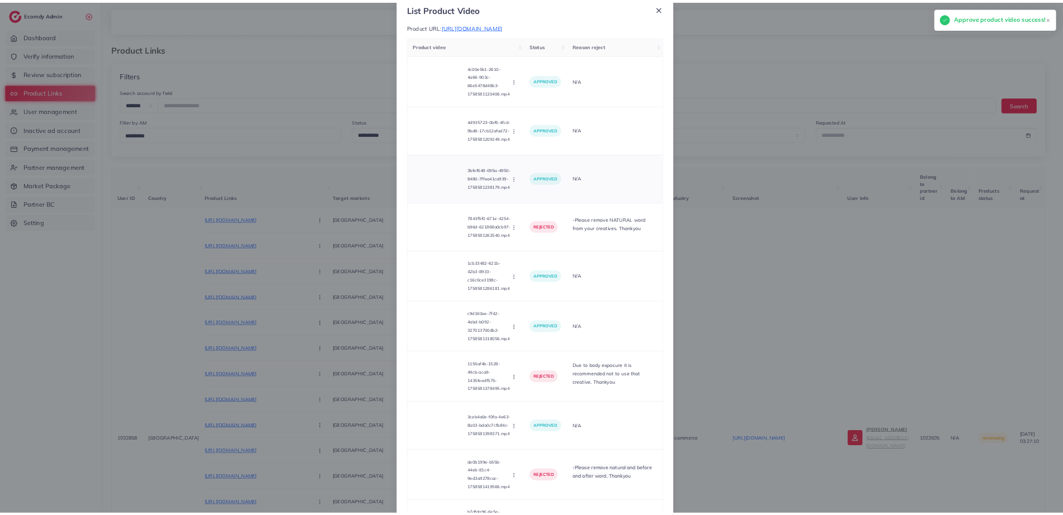
scroll to position [0, 0]
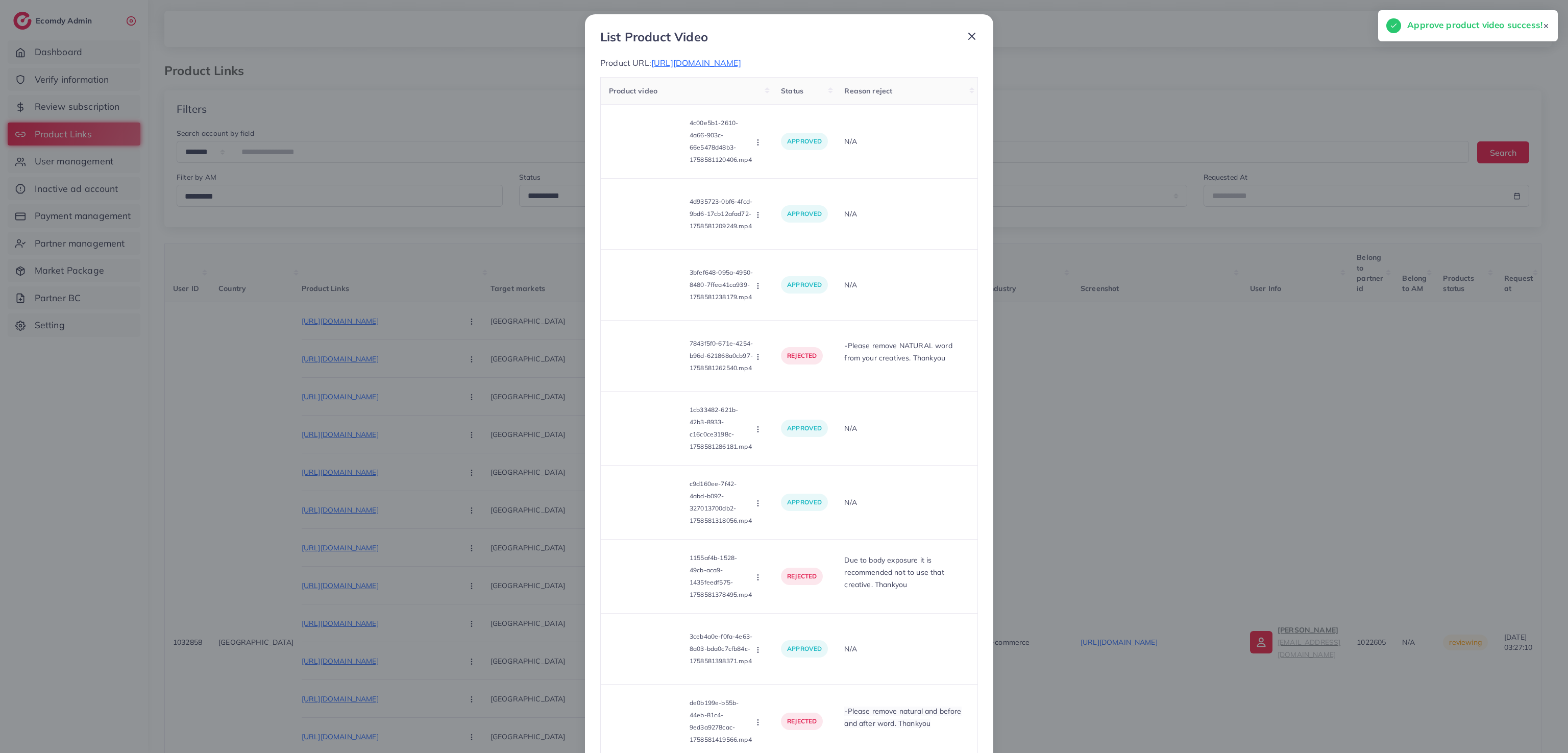
click at [958, 33] on div at bounding box center [968, 38] width 20 height 19
click at [966, 34] on icon at bounding box center [972, 36] width 12 height 12
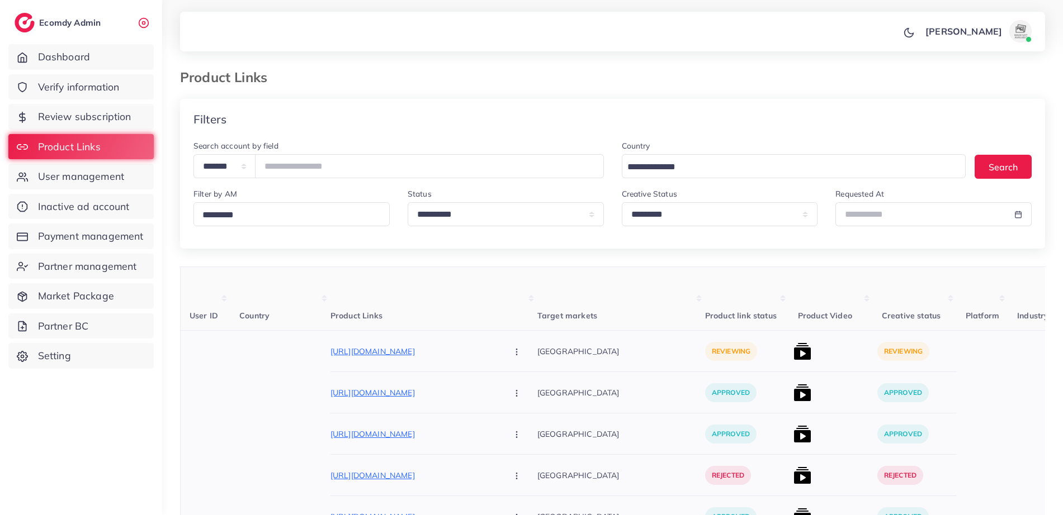
click at [387, 352] on p "https://elvashhairextension.com/products/wispy-bangs-hair-topper" at bounding box center [414, 351] width 168 height 13
